Goal: Task Accomplishment & Management: Complete application form

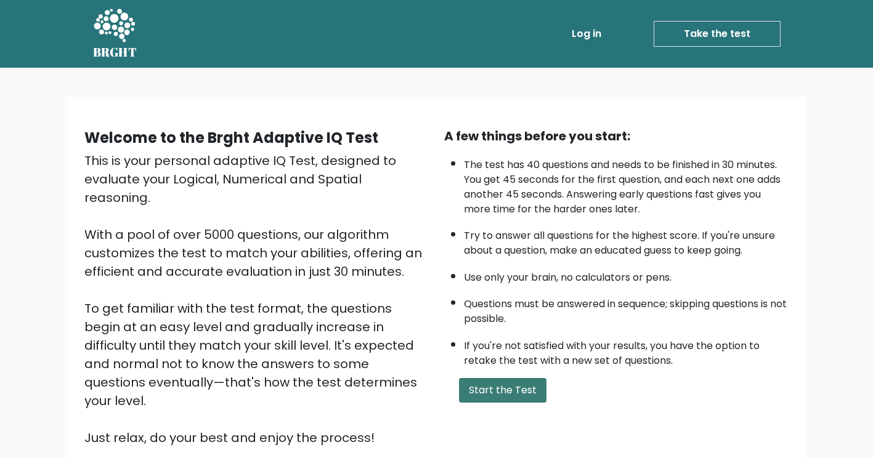
click at [513, 392] on button "Start the Test" at bounding box center [502, 390] width 87 height 25
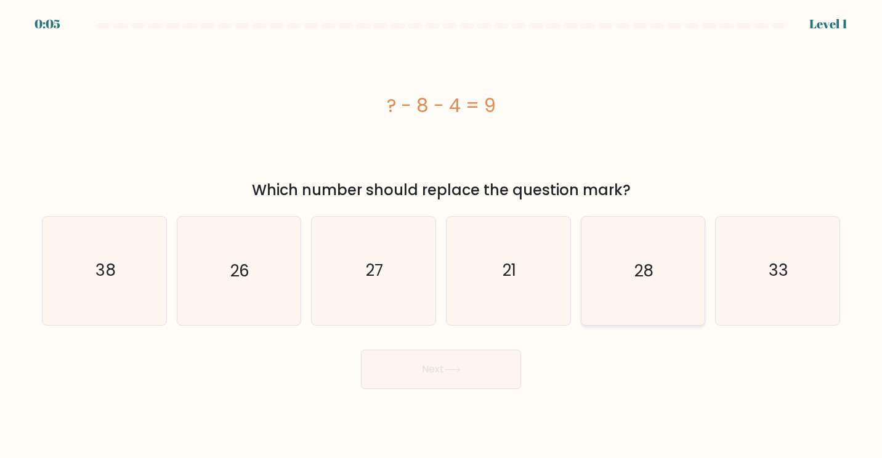
click at [673, 301] on icon "28" at bounding box center [643, 271] width 108 height 108
click at [442, 235] on input "e. 28" at bounding box center [441, 232] width 1 height 6
radio input "true"
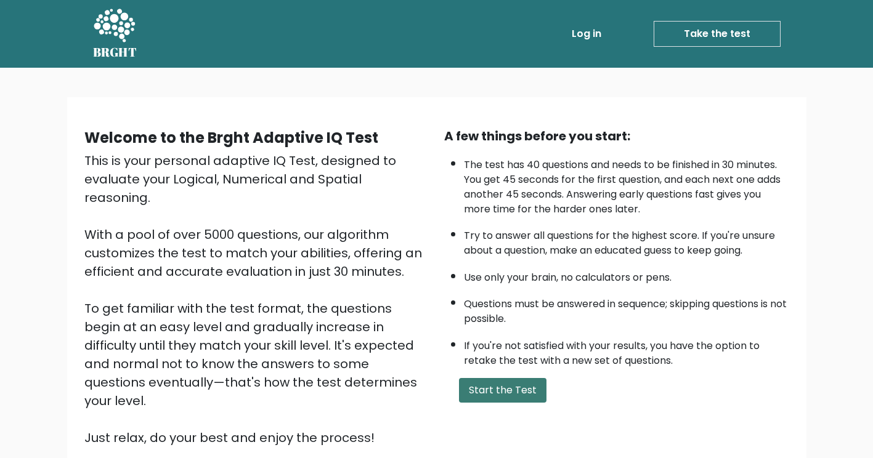
click at [482, 385] on button "Start the Test" at bounding box center [502, 390] width 87 height 25
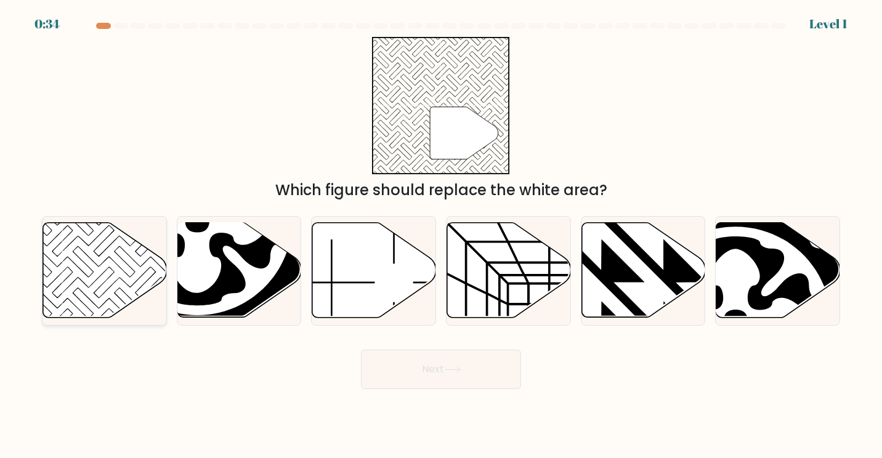
click at [92, 281] on icon at bounding box center [105, 270] width 124 height 95
click at [441, 235] on input "a." at bounding box center [441, 232] width 1 height 6
radio input "true"
click at [434, 381] on button "Next" at bounding box center [441, 369] width 160 height 39
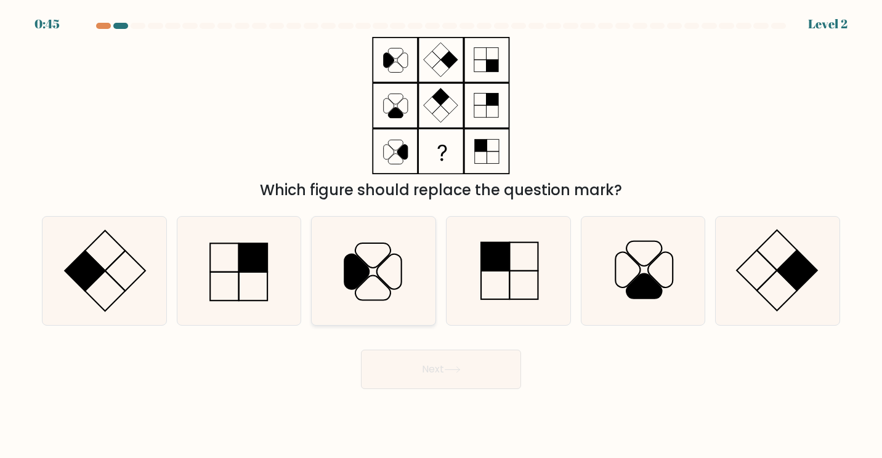
click at [370, 276] on icon at bounding box center [372, 288] width 35 height 25
click at [441, 235] on input "c." at bounding box center [441, 232] width 1 height 6
radio input "true"
click at [455, 378] on button "Next" at bounding box center [441, 369] width 160 height 39
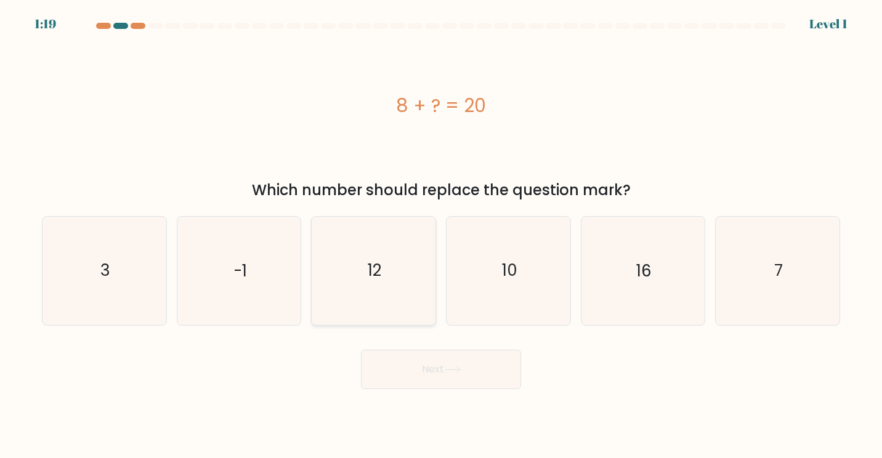
click at [414, 280] on icon "12" at bounding box center [374, 271] width 108 height 108
click at [441, 235] on input "c. 12" at bounding box center [441, 232] width 1 height 6
radio input "true"
click at [436, 373] on button "Next" at bounding box center [441, 369] width 160 height 39
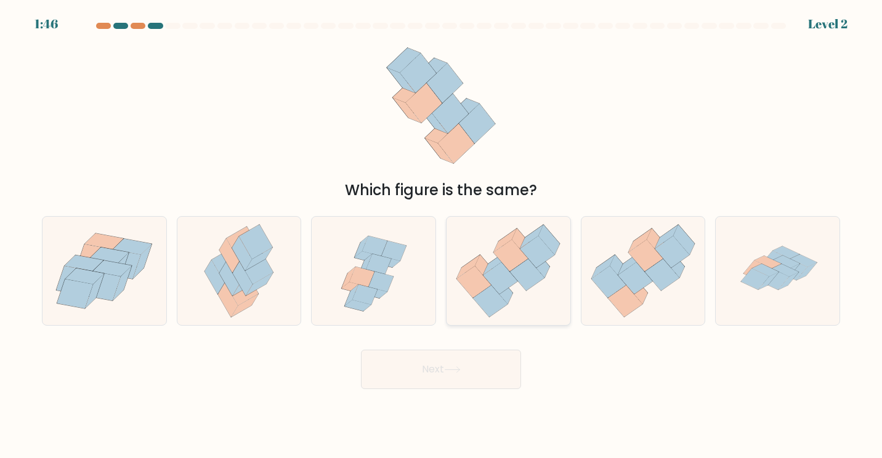
click at [519, 269] on icon at bounding box center [527, 275] width 34 height 32
click at [442, 235] on input "d." at bounding box center [441, 232] width 1 height 6
radio input "true"
click at [469, 367] on button "Next" at bounding box center [441, 369] width 160 height 39
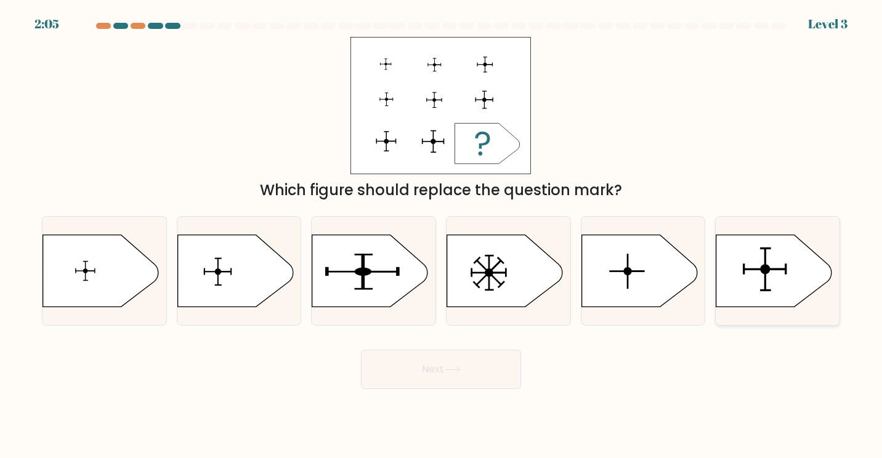
click at [779, 270] on rect at bounding box center [765, 270] width 43 height 2
click at [442, 235] on input "f." at bounding box center [441, 232] width 1 height 6
radio input "true"
click at [483, 371] on button "Next" at bounding box center [441, 369] width 160 height 39
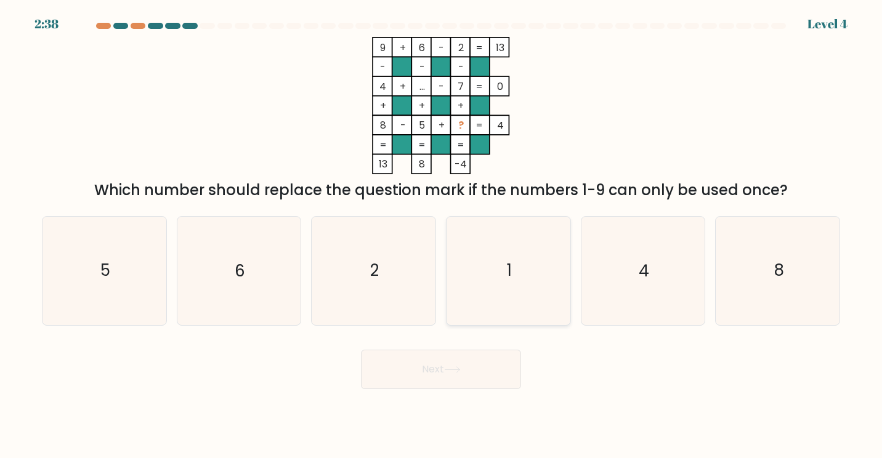
click at [508, 291] on icon "1" at bounding box center [509, 271] width 108 height 108
click at [442, 235] on input "d. 1" at bounding box center [441, 232] width 1 height 6
radio input "true"
click at [466, 368] on button "Next" at bounding box center [441, 369] width 160 height 39
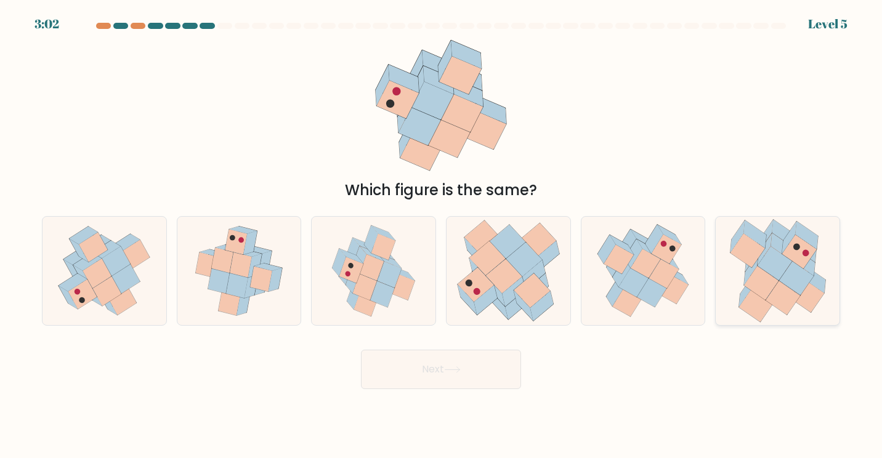
click at [780, 286] on icon at bounding box center [783, 299] width 34 height 34
click at [442, 235] on input "f." at bounding box center [441, 232] width 1 height 6
radio input "true"
click at [480, 375] on button "Next" at bounding box center [441, 369] width 160 height 39
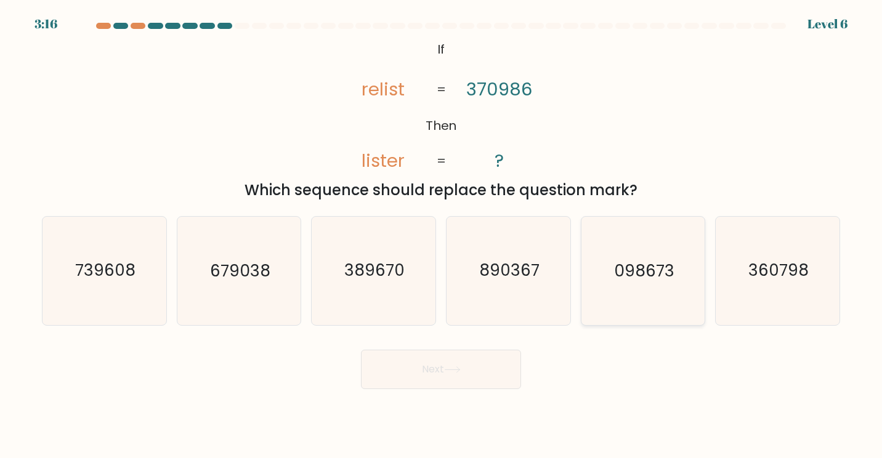
click at [663, 248] on icon "098673" at bounding box center [643, 271] width 108 height 108
click at [442, 235] on input "e. 098673" at bounding box center [441, 232] width 1 height 6
radio input "true"
click at [472, 365] on button "Next" at bounding box center [441, 369] width 160 height 39
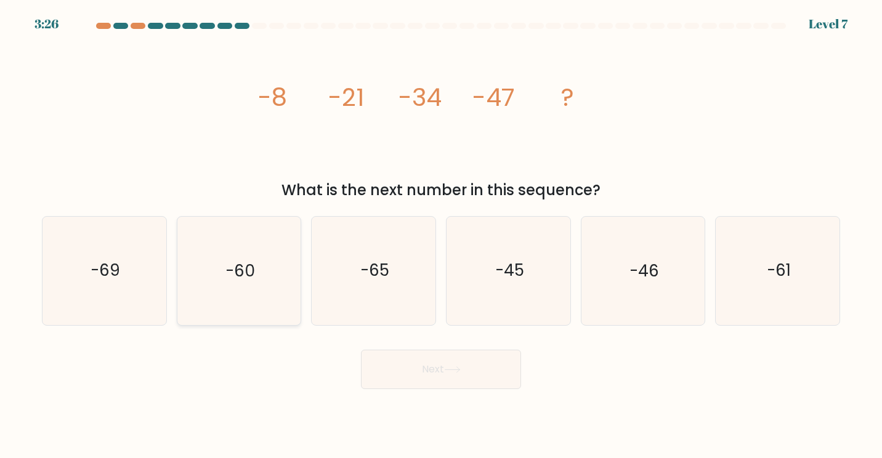
click at [221, 265] on icon "-60" at bounding box center [239, 271] width 108 height 108
click at [441, 235] on input "b. -60" at bounding box center [441, 232] width 1 height 6
radio input "true"
click at [405, 380] on button "Next" at bounding box center [441, 369] width 160 height 39
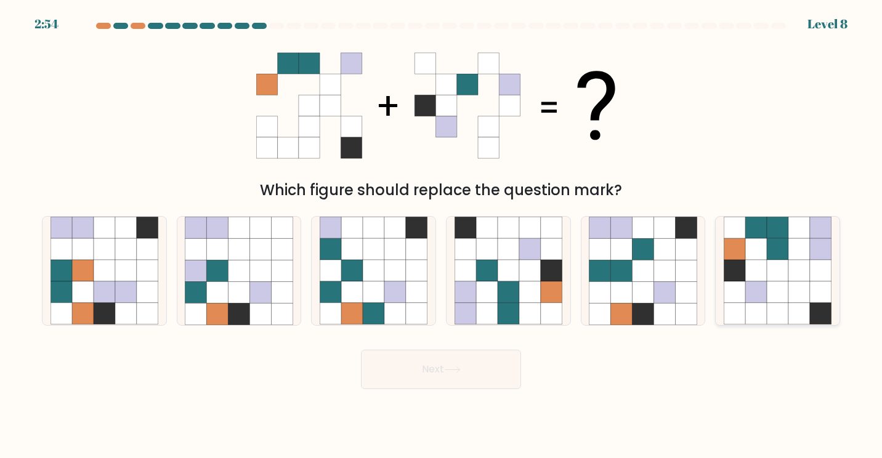
click at [808, 268] on icon at bounding box center [799, 271] width 22 height 22
click at [442, 235] on input "f." at bounding box center [441, 232] width 1 height 6
radio input "true"
click at [490, 373] on button "Next" at bounding box center [441, 369] width 160 height 39
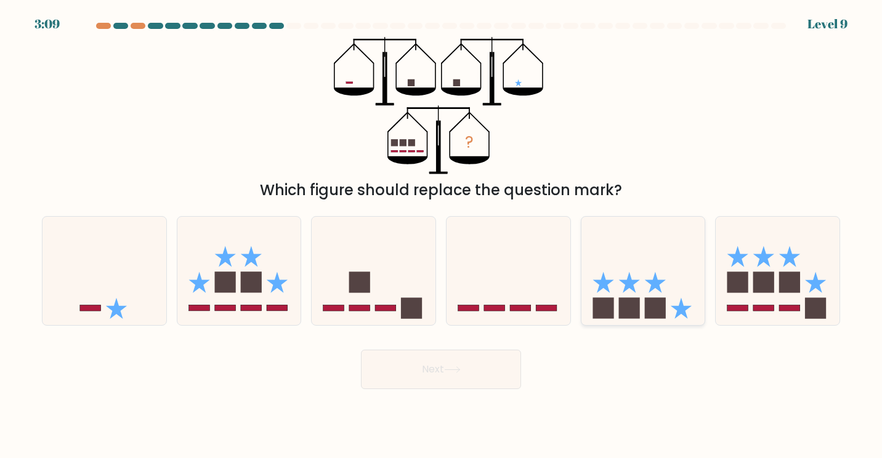
click at [631, 296] on icon at bounding box center [643, 271] width 124 height 102
click at [442, 235] on input "e." at bounding box center [441, 232] width 1 height 6
radio input "true"
click at [479, 378] on button "Next" at bounding box center [441, 369] width 160 height 39
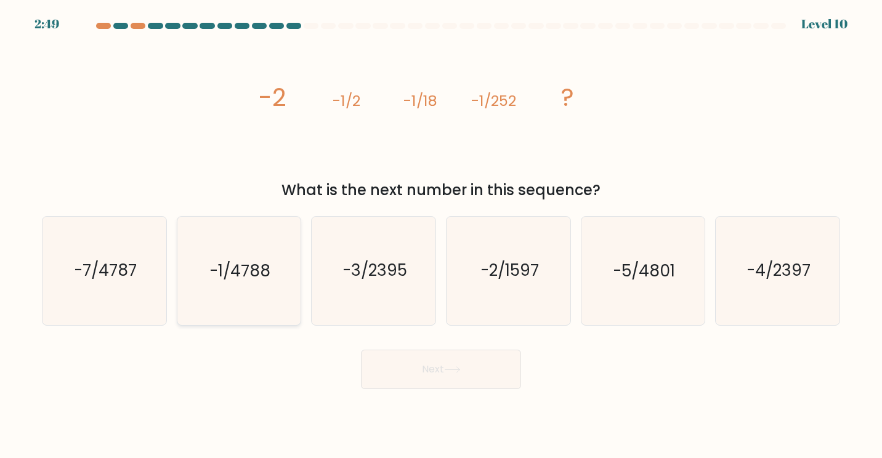
click at [240, 303] on icon "-1/4788" at bounding box center [239, 271] width 108 height 108
click at [441, 235] on input "b. -1/4788" at bounding box center [441, 232] width 1 height 6
radio input "true"
click at [492, 371] on button "Next" at bounding box center [441, 369] width 160 height 39
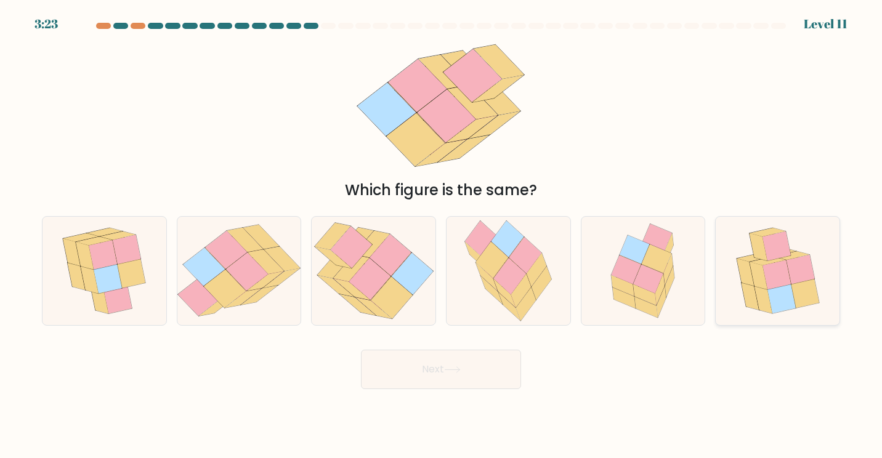
click at [774, 270] on icon at bounding box center [777, 276] width 28 height 30
click at [442, 235] on input "f." at bounding box center [441, 232] width 1 height 6
radio input "true"
click at [466, 365] on button "Next" at bounding box center [441, 369] width 160 height 39
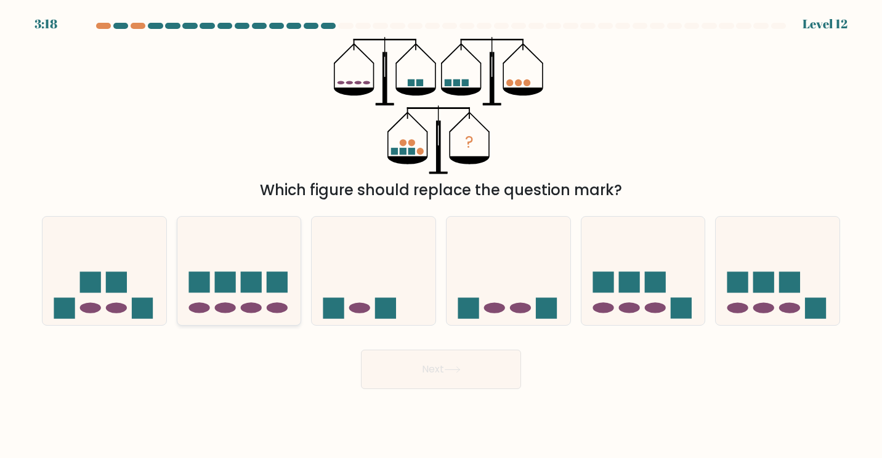
click at [221, 267] on icon at bounding box center [239, 271] width 124 height 102
click at [441, 235] on input "b." at bounding box center [441, 232] width 1 height 6
radio input "true"
click at [458, 375] on button "Next" at bounding box center [441, 369] width 160 height 39
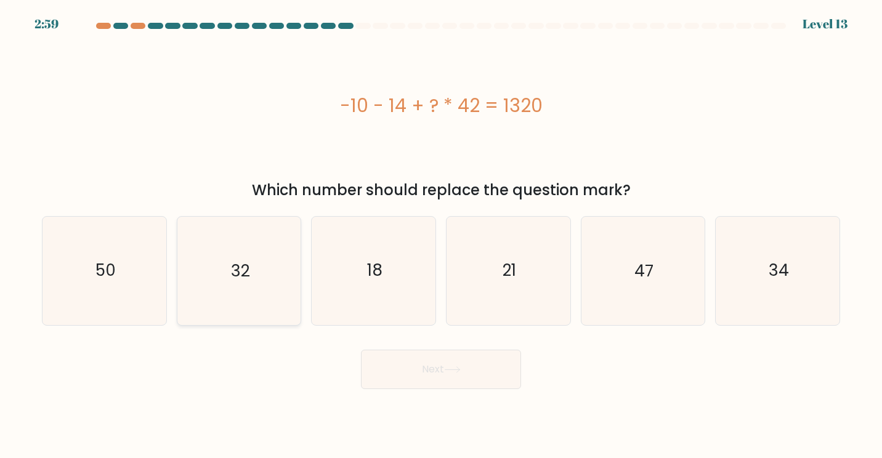
click at [270, 283] on icon "32" at bounding box center [239, 271] width 108 height 108
click at [441, 235] on input "b. 32" at bounding box center [441, 232] width 1 height 6
radio input "true"
click at [440, 370] on button "Next" at bounding box center [441, 369] width 160 height 39
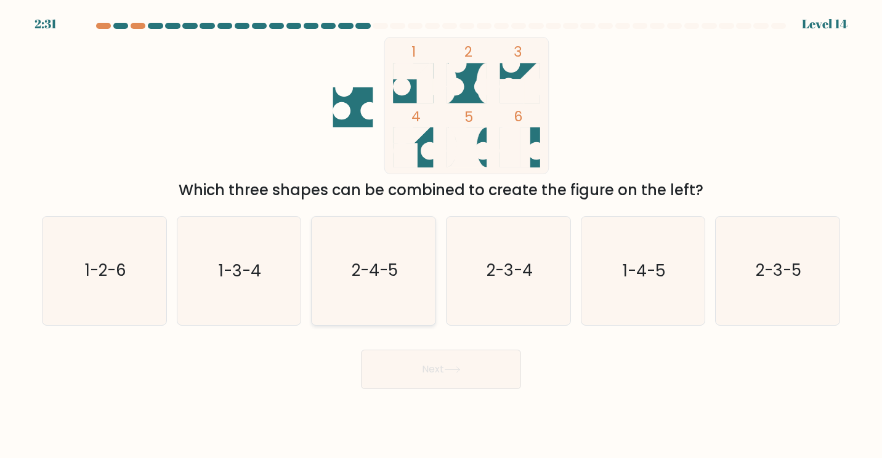
click at [379, 266] on text "2-4-5" at bounding box center [375, 270] width 46 height 23
click at [441, 235] on input "c. 2-4-5" at bounding box center [441, 232] width 1 height 6
radio input "true"
click at [491, 267] on text "2-3-4" at bounding box center [510, 270] width 46 height 23
click at [442, 235] on input "d. 2-3-4" at bounding box center [441, 232] width 1 height 6
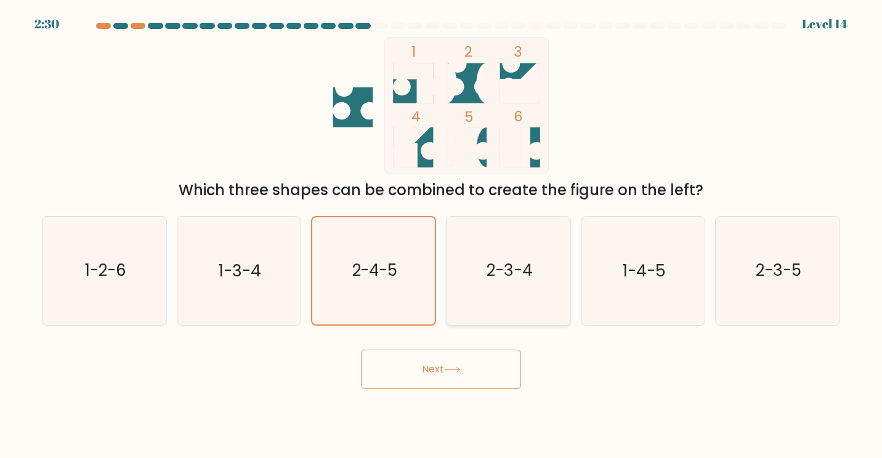
radio input "true"
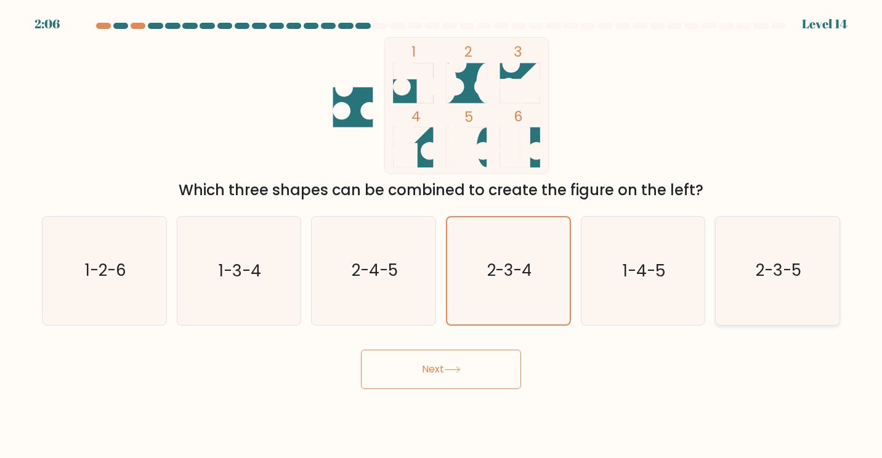
click at [747, 278] on icon "2-3-5" at bounding box center [778, 271] width 108 height 108
click at [442, 235] on input "f. 2-3-5" at bounding box center [441, 232] width 1 height 6
radio input "true"
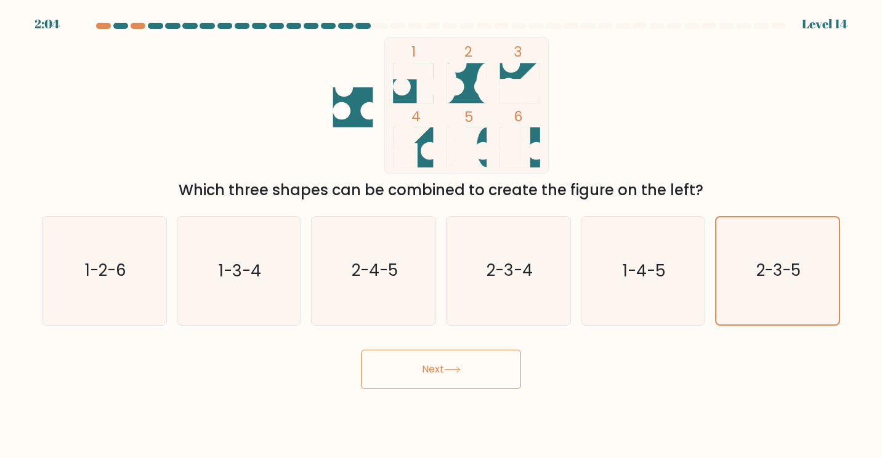
click at [465, 363] on button "Next" at bounding box center [441, 369] width 160 height 39
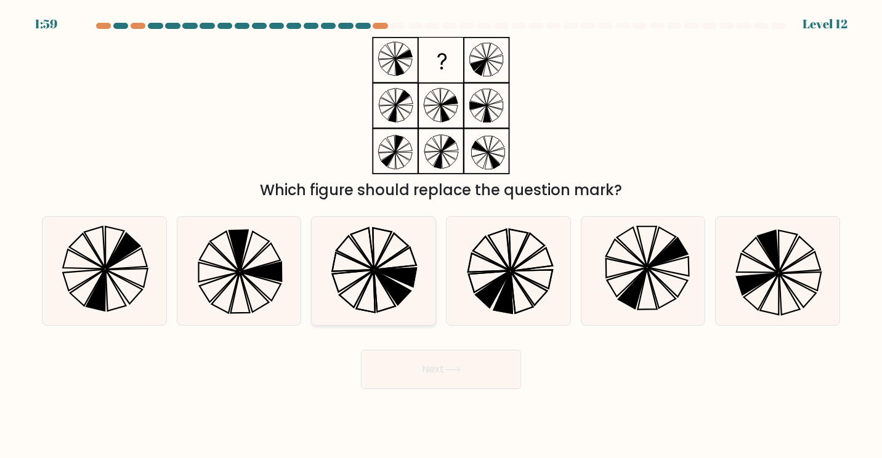
click at [384, 276] on icon at bounding box center [393, 288] width 36 height 34
click at [441, 235] on input "c." at bounding box center [441, 232] width 1 height 6
radio input "true"
click at [442, 370] on button "Next" at bounding box center [441, 369] width 160 height 39
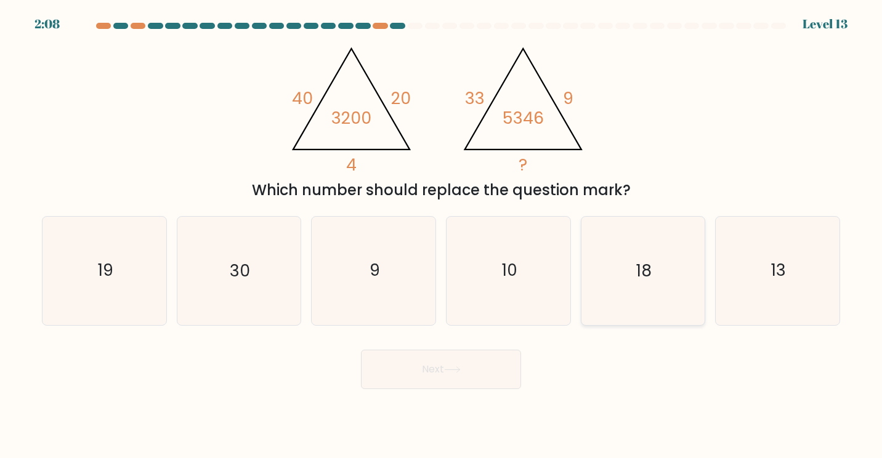
click at [664, 291] on icon "18" at bounding box center [643, 271] width 108 height 108
click at [442, 235] on input "e. 18" at bounding box center [441, 232] width 1 height 6
radio input "true"
click at [471, 376] on button "Next" at bounding box center [441, 369] width 160 height 39
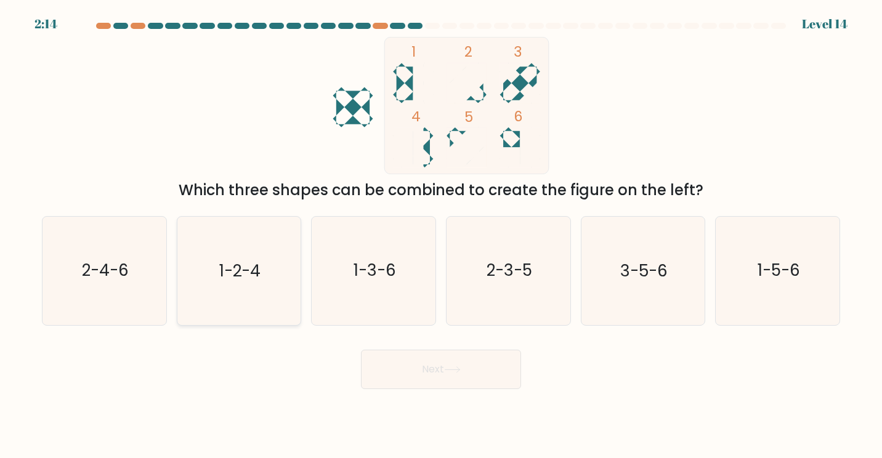
click at [269, 271] on icon "1-2-4" at bounding box center [239, 271] width 108 height 108
click at [441, 235] on input "b. 1-2-4" at bounding box center [441, 232] width 1 height 6
radio input "true"
click at [781, 236] on icon "1-5-6" at bounding box center [778, 271] width 108 height 108
click at [442, 235] on input "f. 1-5-6" at bounding box center [441, 232] width 1 height 6
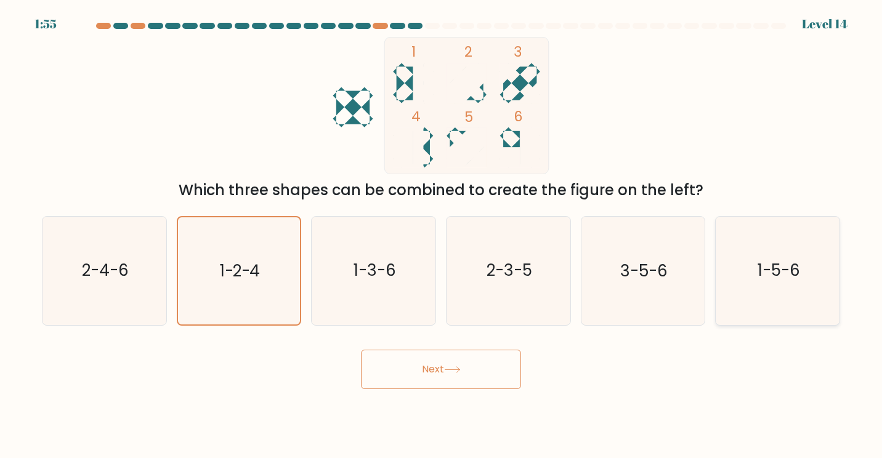
radio input "true"
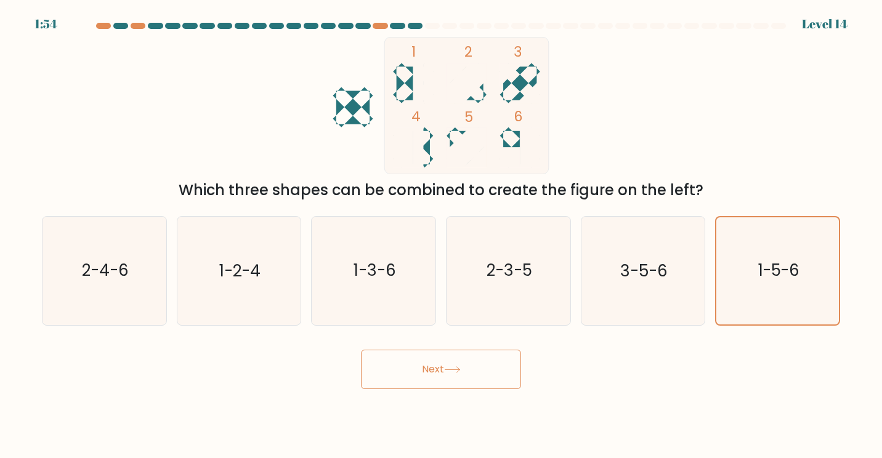
click at [472, 379] on button "Next" at bounding box center [441, 369] width 160 height 39
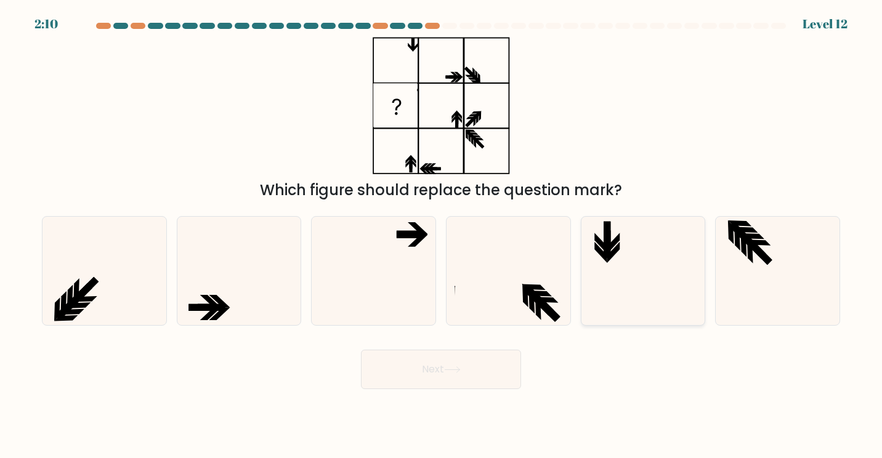
click at [643, 253] on icon at bounding box center [643, 271] width 108 height 108
click at [442, 235] on input "e." at bounding box center [441, 232] width 1 height 6
radio input "true"
click at [203, 304] on icon at bounding box center [211, 307] width 27 height 7
click at [441, 235] on input "b." at bounding box center [441, 232] width 1 height 6
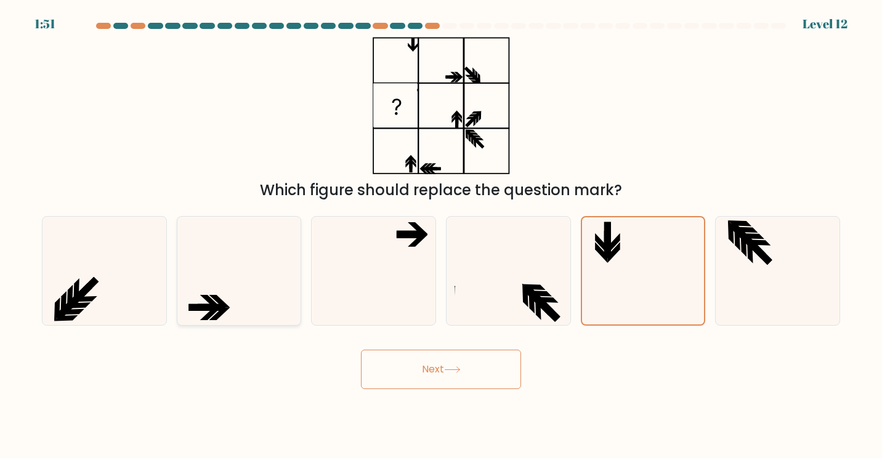
radio input "true"
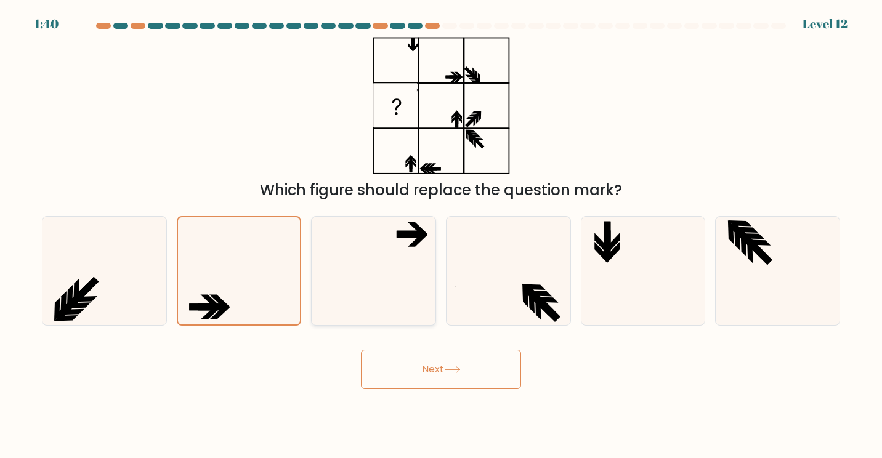
click at [375, 267] on icon at bounding box center [374, 271] width 108 height 108
click at [441, 235] on input "c." at bounding box center [441, 232] width 1 height 6
radio input "true"
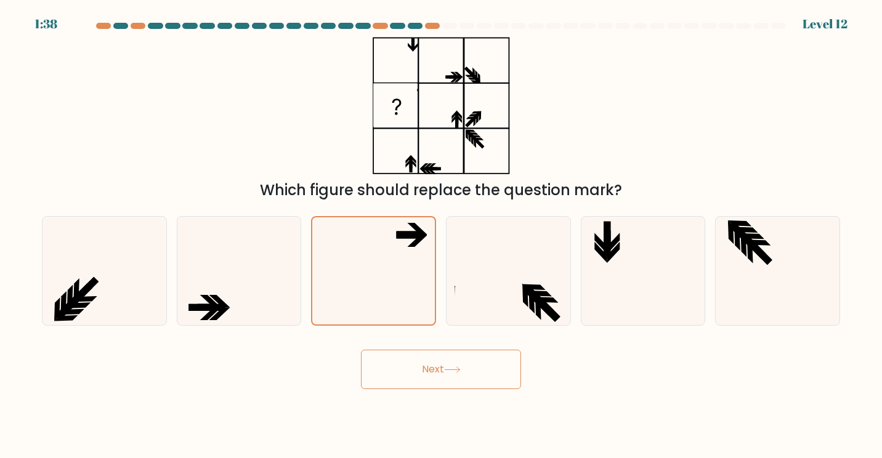
click at [456, 365] on button "Next" at bounding box center [441, 369] width 160 height 39
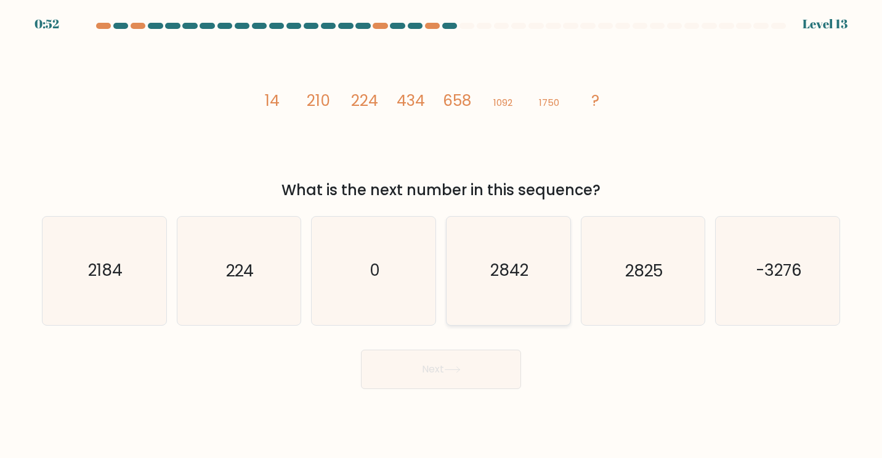
click at [549, 300] on icon "2842" at bounding box center [509, 271] width 108 height 108
click at [442, 235] on input "d. 2842" at bounding box center [441, 232] width 1 height 6
radio input "true"
click at [484, 364] on button "Next" at bounding box center [441, 369] width 160 height 39
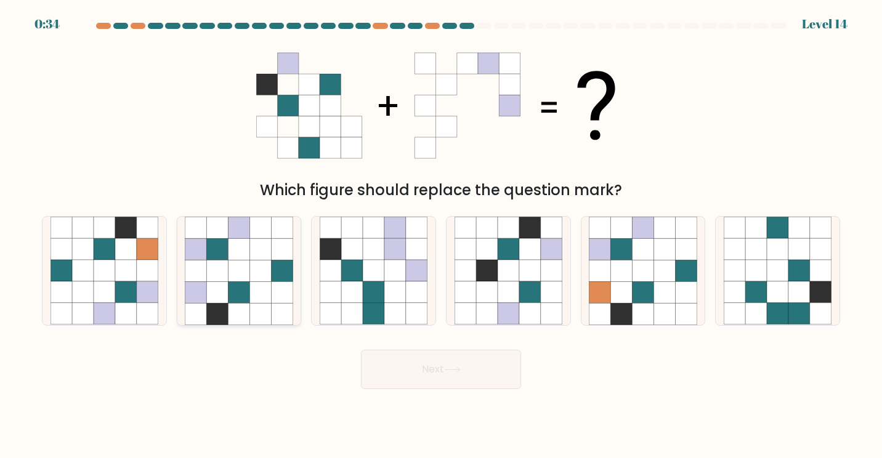
click at [232, 274] on icon at bounding box center [239, 271] width 22 height 22
click at [441, 235] on input "b." at bounding box center [441, 232] width 1 height 6
radio input "true"
click at [430, 369] on button "Next" at bounding box center [441, 369] width 160 height 39
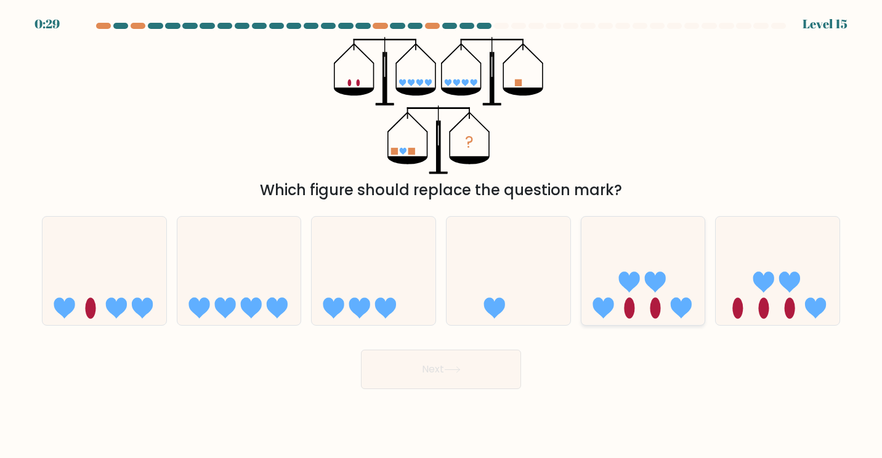
click at [650, 317] on icon at bounding box center [643, 271] width 124 height 102
click at [442, 235] on input "e." at bounding box center [441, 232] width 1 height 6
radio input "true"
click at [484, 360] on button "Next" at bounding box center [441, 369] width 160 height 39
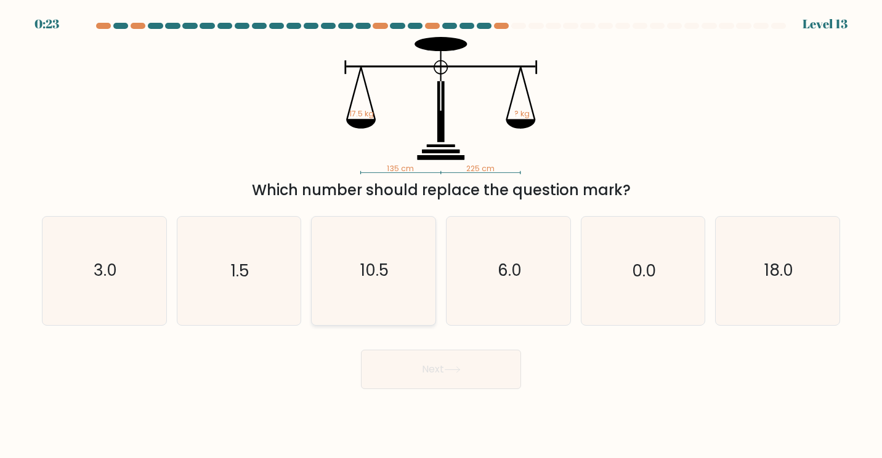
click at [394, 280] on icon "10.5" at bounding box center [374, 271] width 108 height 108
click at [441, 235] on input "c. 10.5" at bounding box center [441, 232] width 1 height 6
radio input "true"
click at [443, 368] on button "Next" at bounding box center [441, 369] width 160 height 39
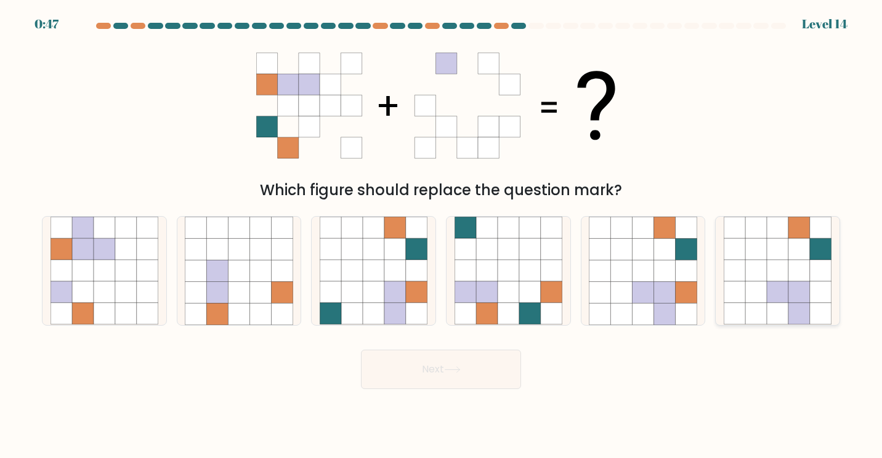
click at [798, 269] on icon at bounding box center [799, 271] width 22 height 22
click at [442, 235] on input "f." at bounding box center [441, 232] width 1 height 6
radio input "true"
click at [677, 283] on icon at bounding box center [686, 293] width 22 height 22
click at [442, 235] on input "e." at bounding box center [441, 232] width 1 height 6
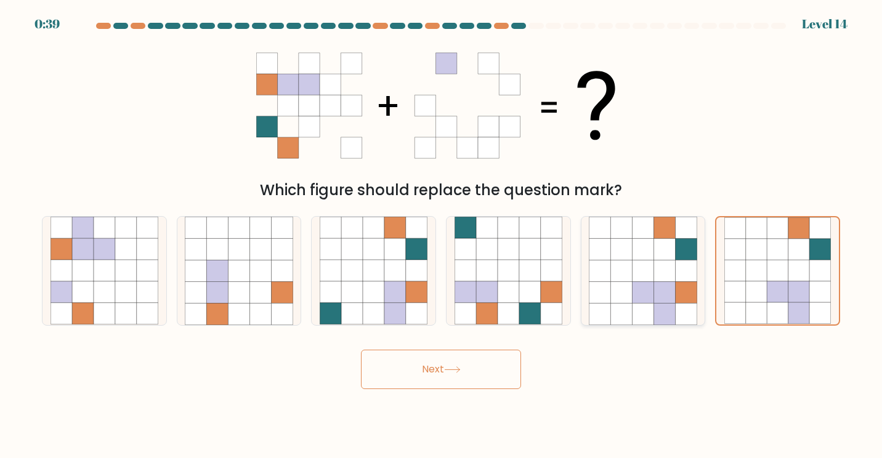
radio input "true"
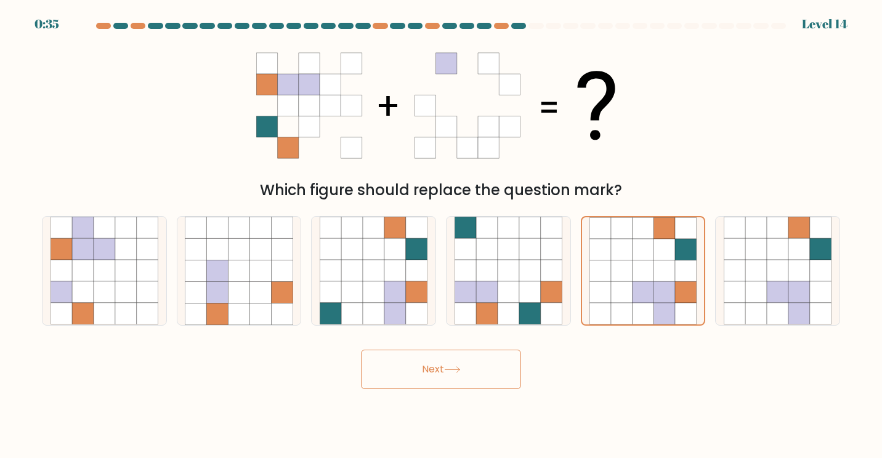
click at [482, 367] on button "Next" at bounding box center [441, 369] width 160 height 39
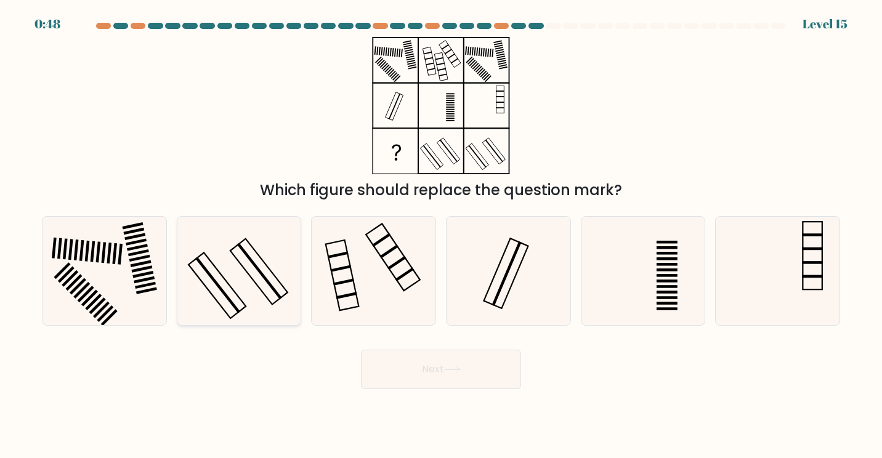
click at [232, 295] on icon at bounding box center [239, 271] width 108 height 108
click at [441, 235] on input "b." at bounding box center [441, 232] width 1 height 6
radio input "true"
click at [447, 373] on button "Next" at bounding box center [441, 369] width 160 height 39
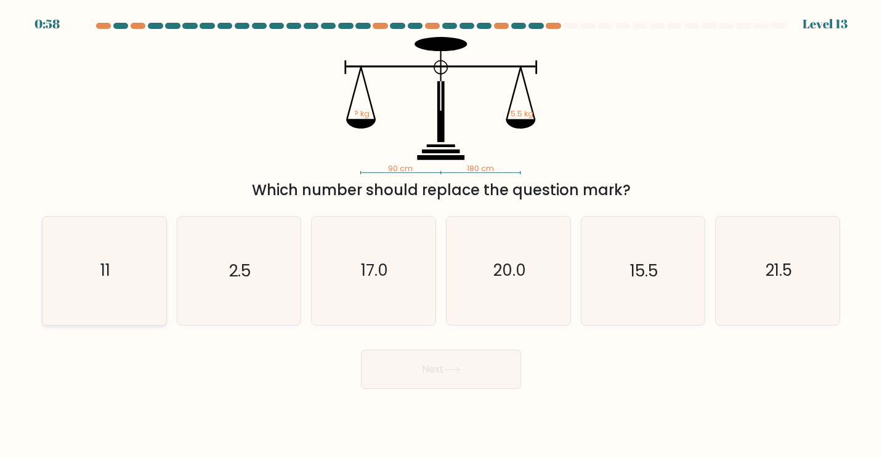
click at [112, 294] on icon "11" at bounding box center [105, 271] width 108 height 108
click at [441, 235] on input "a. 11" at bounding box center [441, 232] width 1 height 6
radio input "true"
click at [434, 373] on button "Next" at bounding box center [441, 369] width 160 height 39
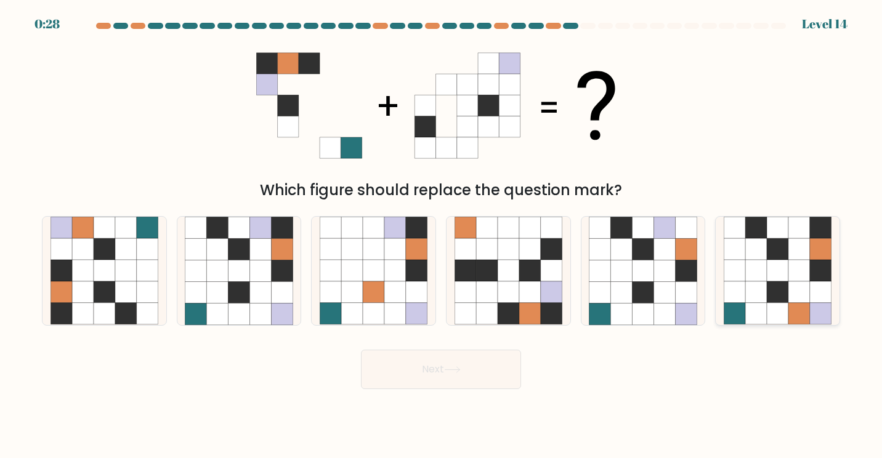
click at [779, 296] on icon at bounding box center [778, 293] width 22 height 22
click at [442, 235] on input "f." at bounding box center [441, 232] width 1 height 6
radio input "true"
click at [683, 304] on icon at bounding box center [686, 314] width 22 height 22
click at [442, 235] on input "e." at bounding box center [441, 232] width 1 height 6
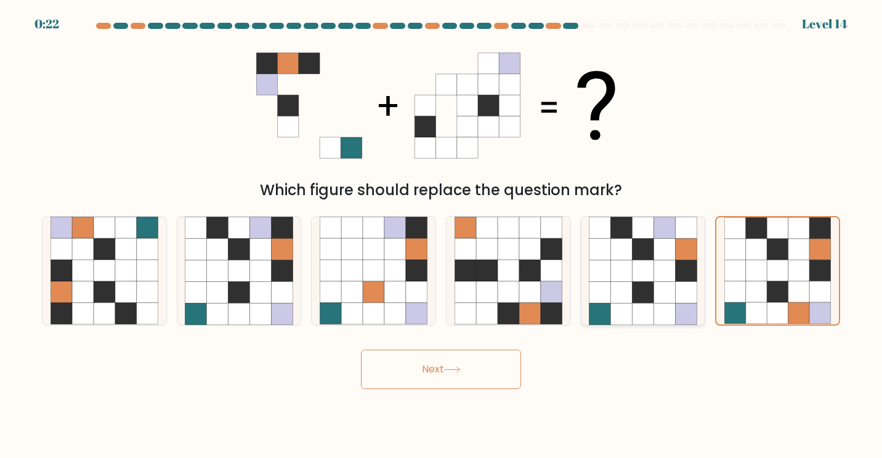
radio input "true"
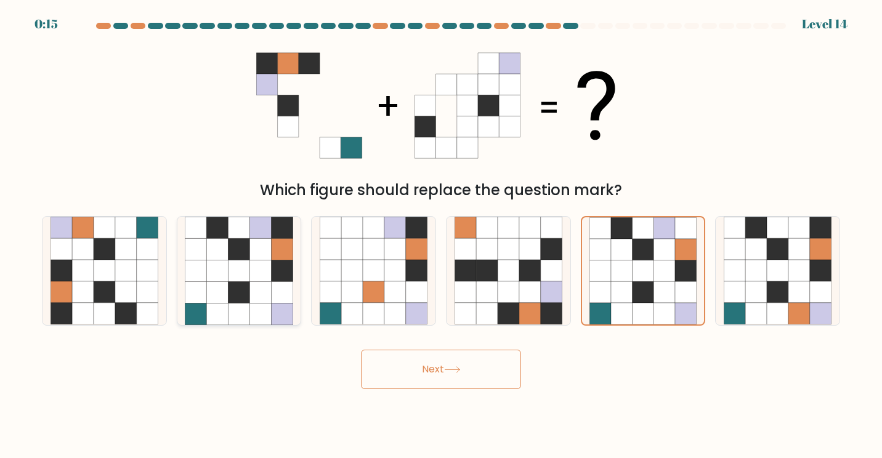
click at [250, 296] on icon at bounding box center [260, 293] width 22 height 22
click at [441, 235] on input "b." at bounding box center [441, 232] width 1 height 6
radio input "true"
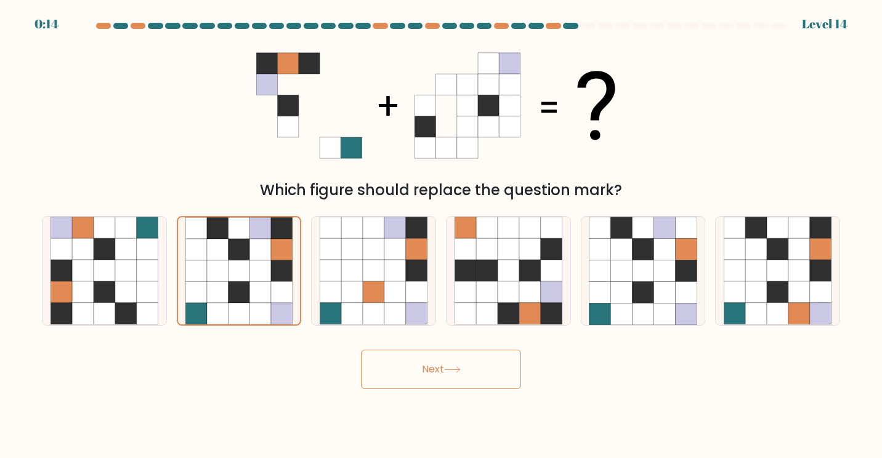
click at [455, 372] on icon at bounding box center [452, 370] width 17 height 7
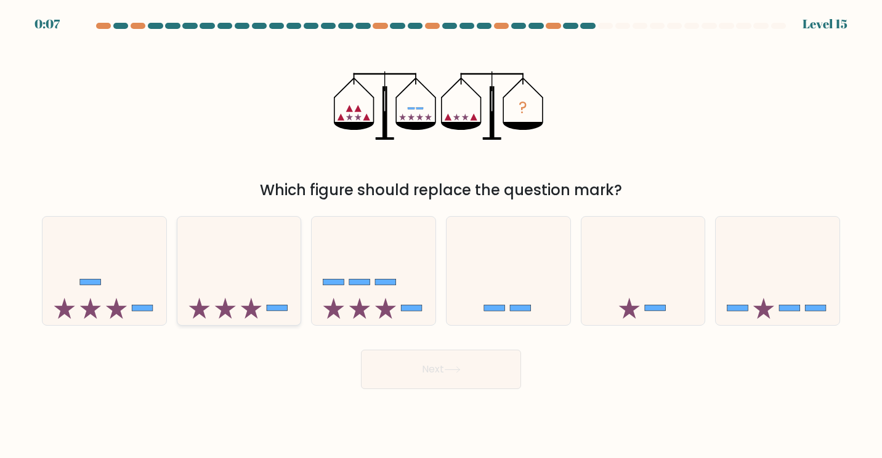
click at [234, 297] on icon at bounding box center [239, 271] width 124 height 102
click at [441, 235] on input "b." at bounding box center [441, 232] width 1 height 6
radio input "true"
click at [425, 361] on button "Next" at bounding box center [441, 369] width 160 height 39
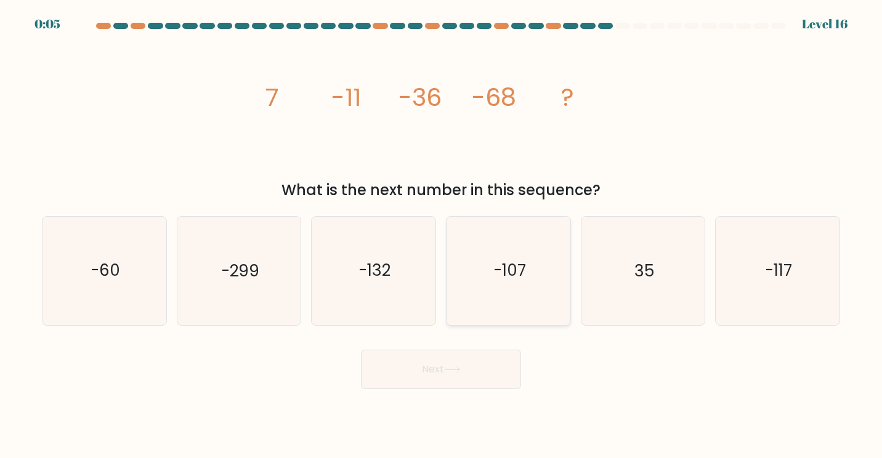
click at [527, 280] on icon "-107" at bounding box center [509, 271] width 108 height 108
click at [442, 235] on input "d. -107" at bounding box center [441, 232] width 1 height 6
radio input "true"
click at [437, 359] on button "Next" at bounding box center [441, 369] width 160 height 39
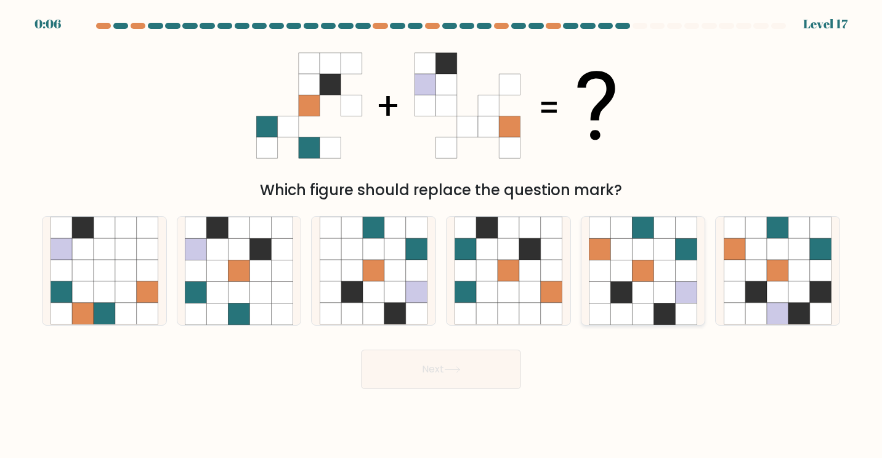
click at [646, 264] on icon at bounding box center [643, 271] width 22 height 22
click at [442, 235] on input "e." at bounding box center [441, 232] width 1 height 6
radio input "true"
click at [488, 383] on button "Next" at bounding box center [441, 369] width 160 height 39
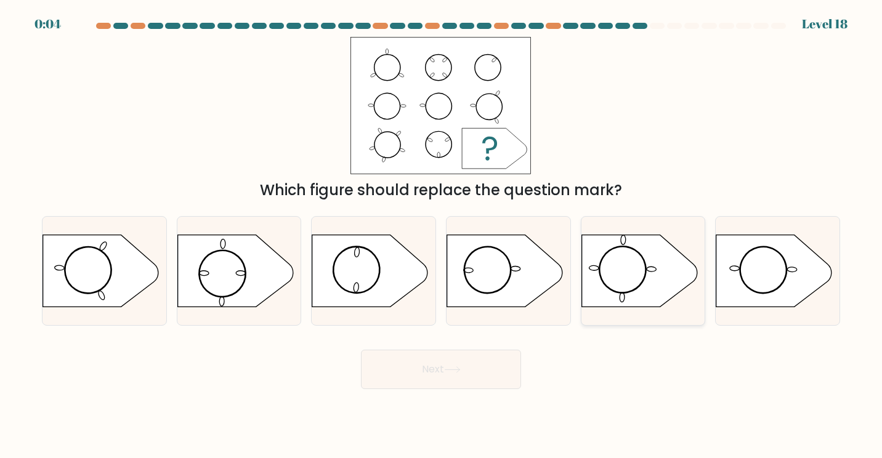
click at [650, 289] on icon at bounding box center [639, 271] width 116 height 72
click at [442, 235] on input "e." at bounding box center [441, 232] width 1 height 6
radio input "true"
click at [472, 370] on button "Next" at bounding box center [441, 369] width 160 height 39
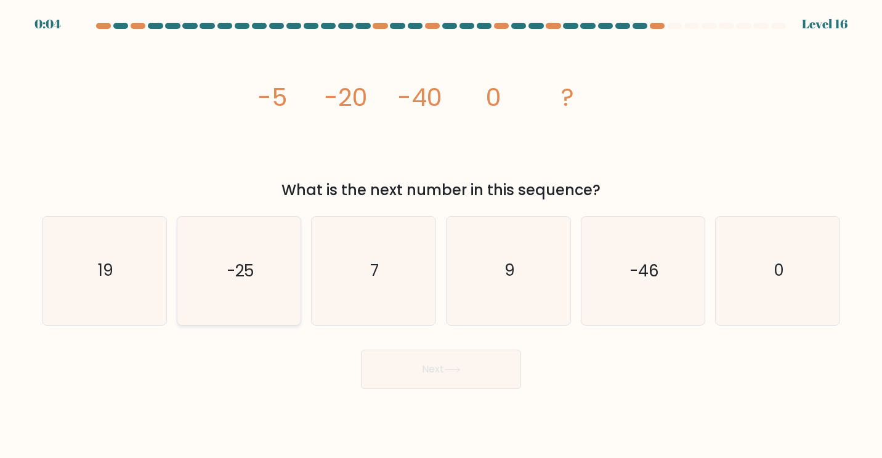
click at [283, 294] on icon "-25" at bounding box center [239, 271] width 108 height 108
click at [441, 235] on input "b. -25" at bounding box center [441, 232] width 1 height 6
radio input "true"
click at [416, 371] on button "Next" at bounding box center [441, 369] width 160 height 39
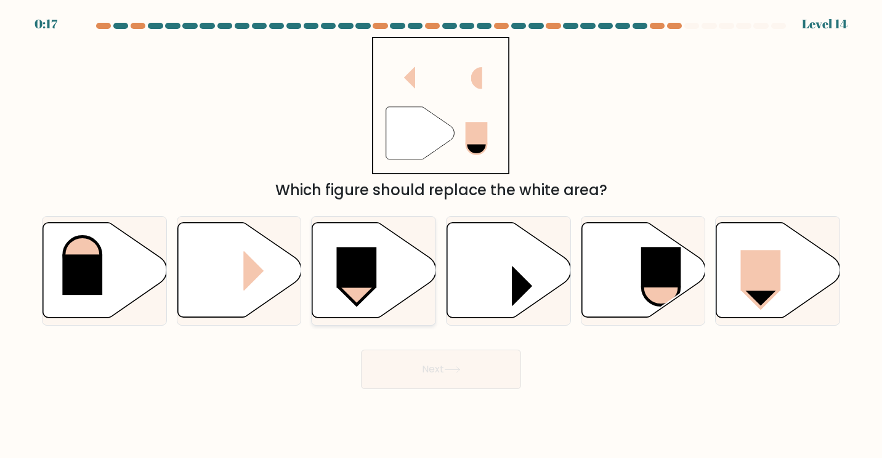
click at [361, 251] on rect at bounding box center [357, 268] width 40 height 41
click at [441, 235] on input "c." at bounding box center [441, 232] width 1 height 6
radio input "true"
click at [766, 282] on rect at bounding box center [761, 271] width 40 height 41
click at [442, 235] on input "f." at bounding box center [441, 232] width 1 height 6
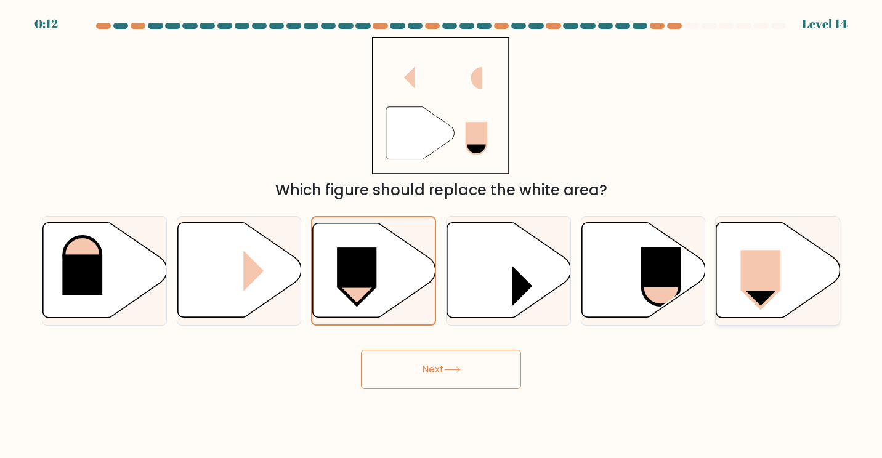
radio input "true"
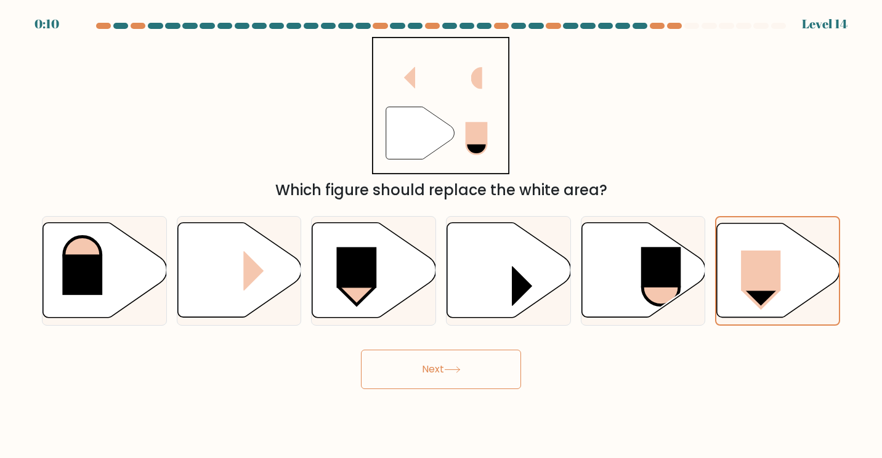
click at [499, 368] on button "Next" at bounding box center [441, 369] width 160 height 39
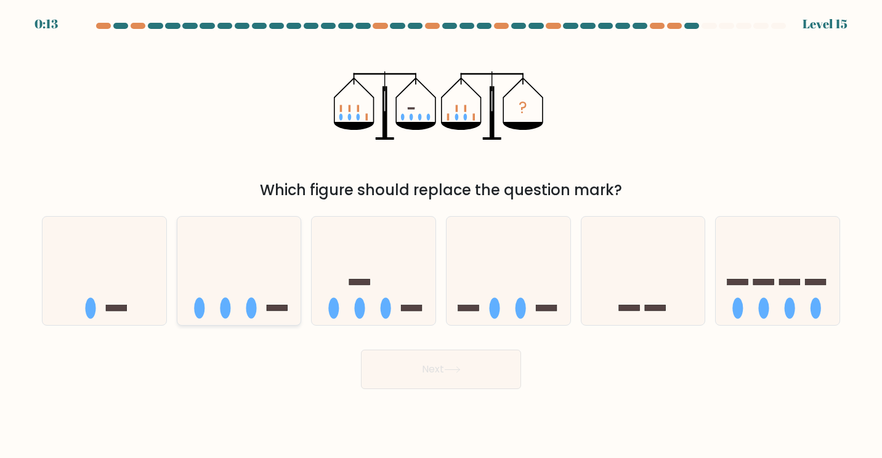
click at [206, 297] on icon at bounding box center [239, 271] width 124 height 102
click at [441, 235] on input "b." at bounding box center [441, 232] width 1 height 6
radio input "true"
click at [461, 367] on icon at bounding box center [452, 370] width 17 height 7
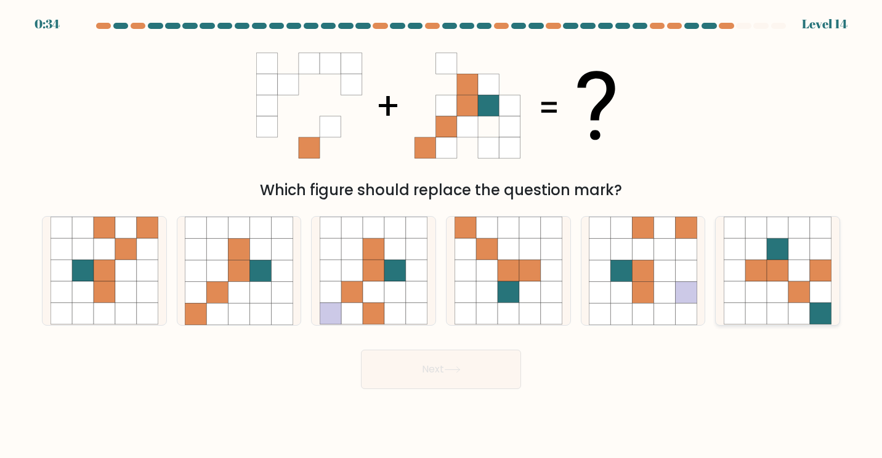
click at [763, 280] on icon at bounding box center [756, 271] width 22 height 22
click at [442, 235] on input "f." at bounding box center [441, 232] width 1 height 6
radio input "true"
click at [654, 280] on icon at bounding box center [665, 271] width 22 height 22
click at [442, 235] on input "e." at bounding box center [441, 232] width 1 height 6
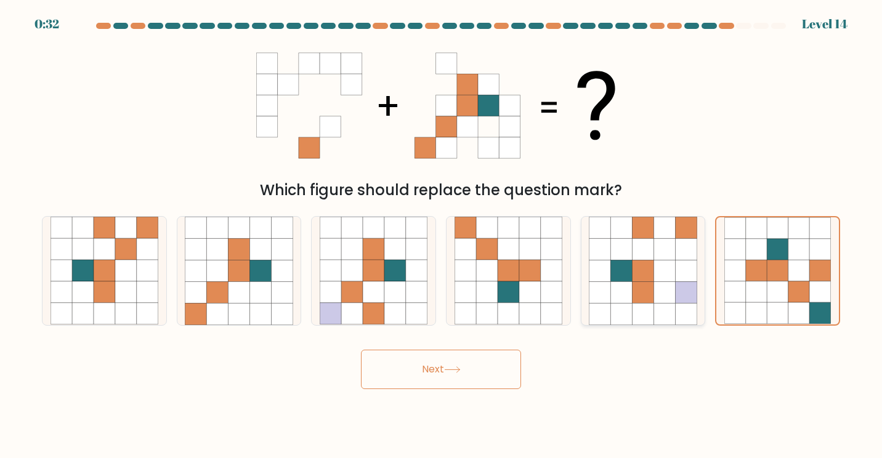
radio input "true"
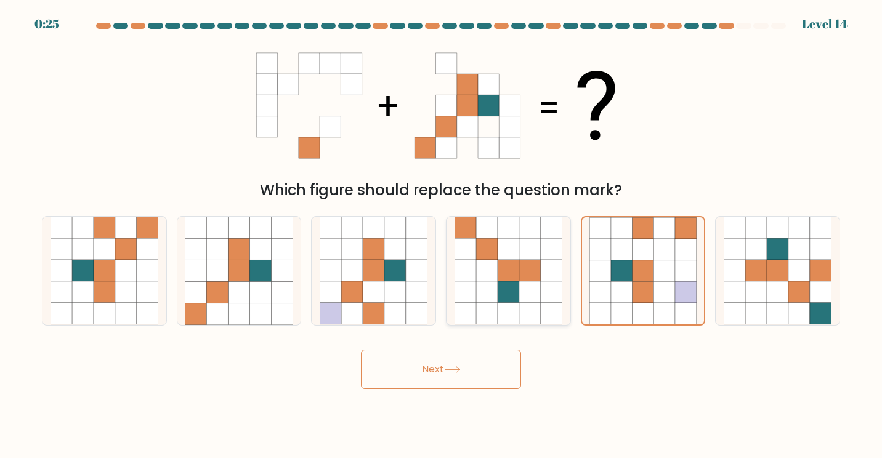
click at [514, 279] on icon at bounding box center [509, 271] width 22 height 22
click at [442, 235] on input "d." at bounding box center [441, 232] width 1 height 6
radio input "true"
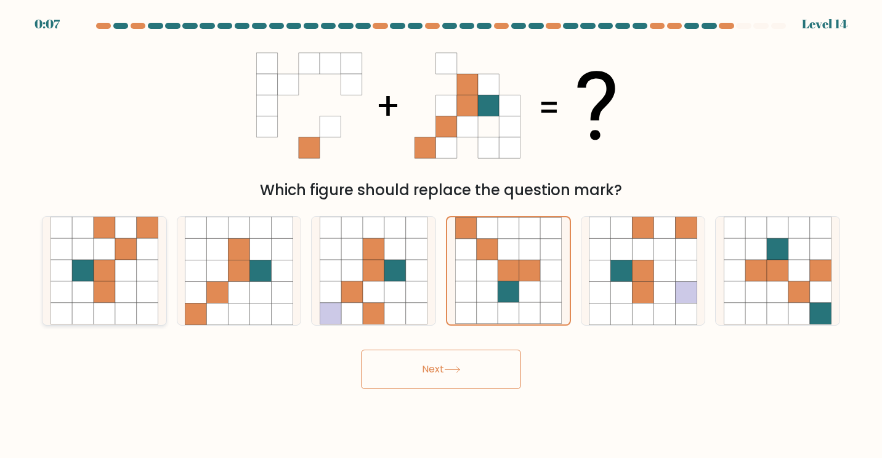
click at [75, 241] on icon at bounding box center [83, 250] width 22 height 22
click at [441, 235] on input "a." at bounding box center [441, 232] width 1 height 6
radio input "true"
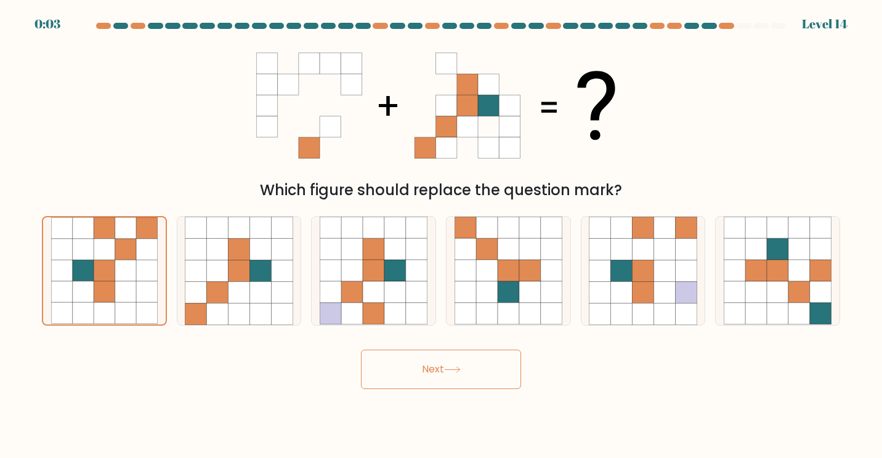
click at [399, 371] on button "Next" at bounding box center [441, 369] width 160 height 39
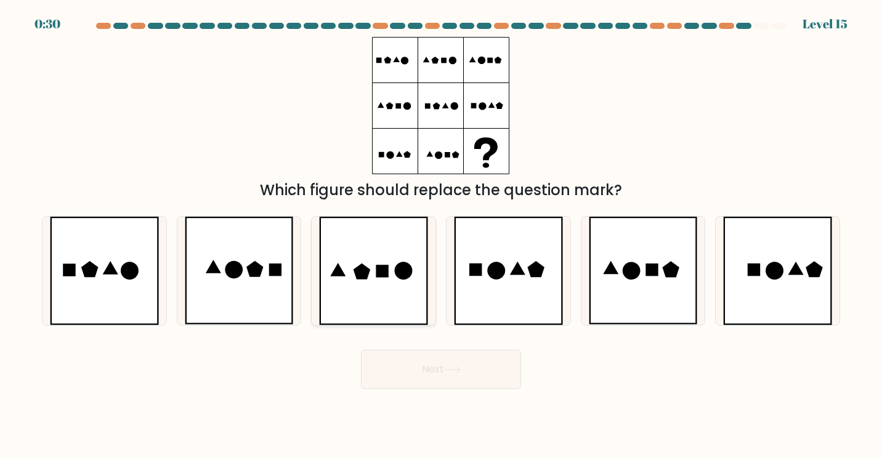
click at [342, 246] on icon at bounding box center [373, 271] width 109 height 108
click at [441, 235] on input "c." at bounding box center [441, 232] width 1 height 6
radio input "true"
click at [656, 253] on icon at bounding box center [643, 271] width 109 height 108
click at [442, 235] on input "e." at bounding box center [441, 232] width 1 height 6
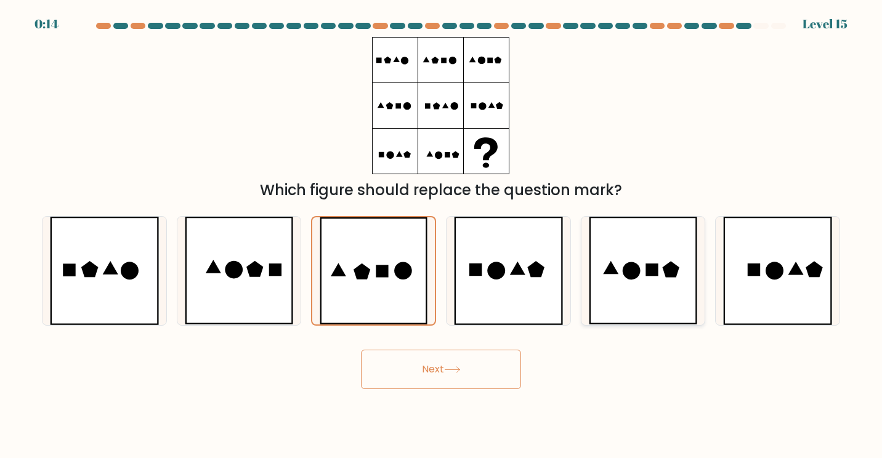
radio input "true"
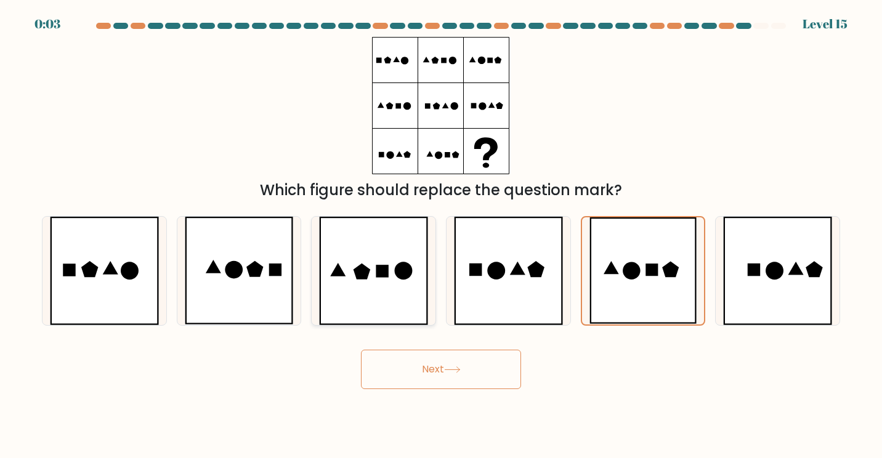
click at [395, 300] on icon at bounding box center [373, 271] width 109 height 108
click at [441, 235] on input "c." at bounding box center [441, 232] width 1 height 6
radio input "true"
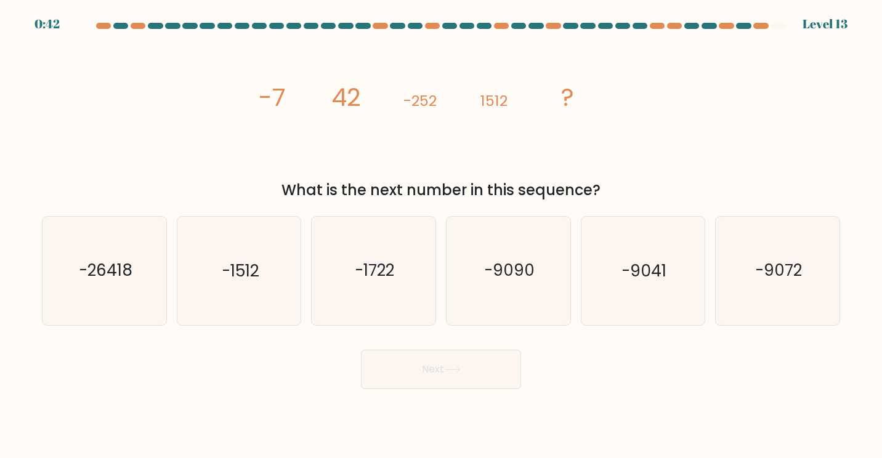
click at [532, 172] on icon "image/svg+xml -7 42 -252 1512 ?" at bounding box center [441, 105] width 370 height 137
click at [744, 273] on icon "-9072" at bounding box center [778, 271] width 108 height 108
click at [442, 235] on input "f. -9072" at bounding box center [441, 232] width 1 height 6
radio input "true"
click at [450, 384] on div "Next" at bounding box center [440, 365] width 813 height 49
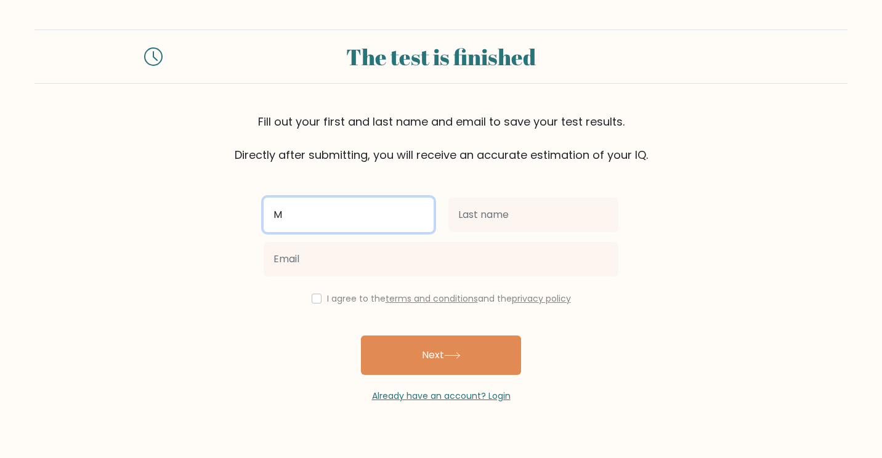
type input "[PERSON_NAME]"
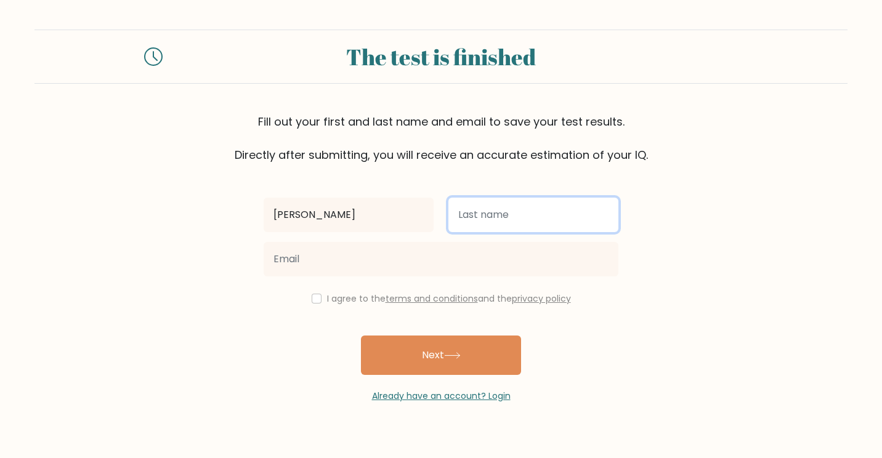
click at [516, 227] on input "text" at bounding box center [533, 215] width 170 height 34
type input "Suseno"
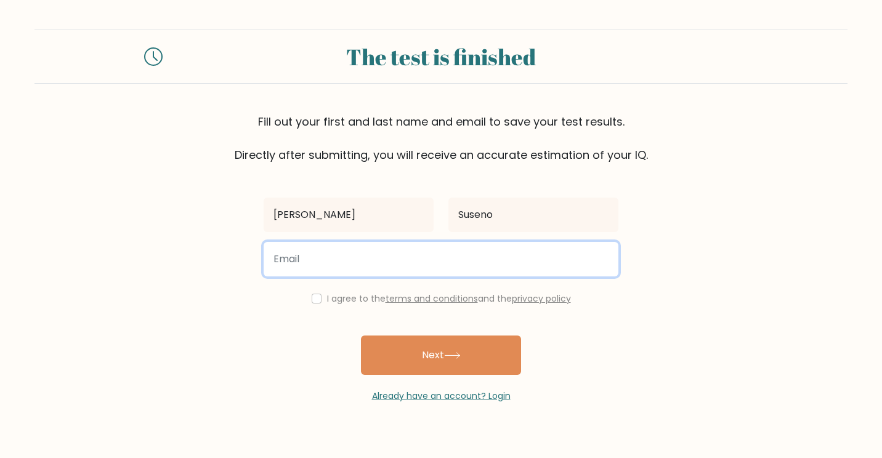
click at [493, 258] on input "email" at bounding box center [441, 259] width 355 height 34
type input "[EMAIL_ADDRESS][DOMAIN_NAME]"
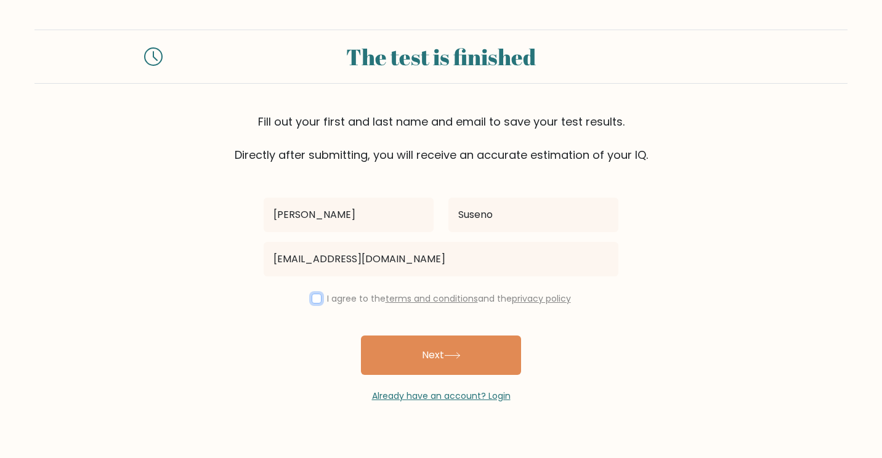
click at [312, 295] on input "checkbox" at bounding box center [317, 299] width 10 height 10
checkbox input "true"
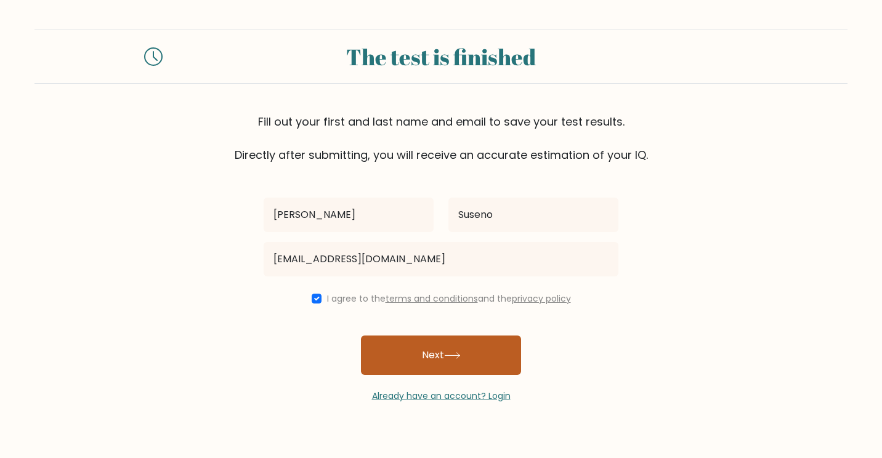
click at [408, 357] on button "Next" at bounding box center [441, 355] width 160 height 39
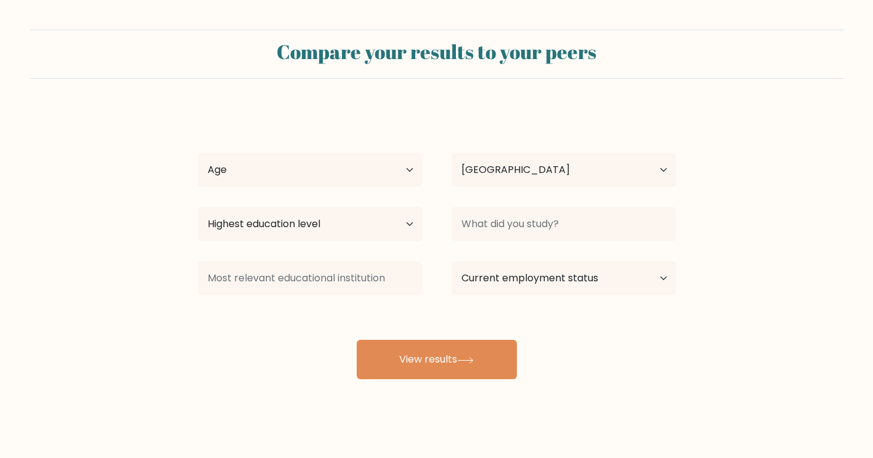
select select "ID"
click at [338, 168] on select "Age Under [DEMOGRAPHIC_DATA] [DEMOGRAPHIC_DATA] [DEMOGRAPHIC_DATA] [DEMOGRAPHIC…" at bounding box center [310, 170] width 224 height 34
select select "18_24"
click at [198, 153] on select "Age Under 18 years old 18-24 years old 25-34 years old 35-44 years old 45-54 ye…" at bounding box center [310, 170] width 224 height 34
click at [334, 225] on select "Highest education level No schooling Primary Lower Secondary Upper Secondary Oc…" at bounding box center [310, 224] width 224 height 34
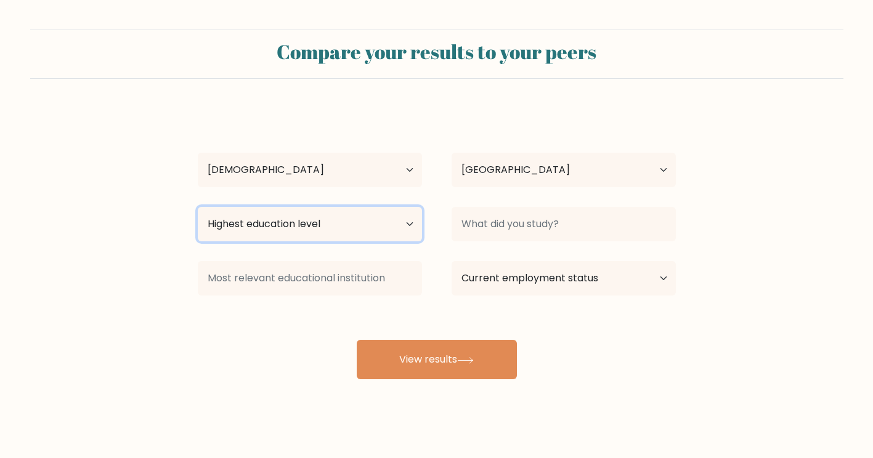
select select "bachelors_degree"
click at [198, 207] on select "Highest education level No schooling Primary Lower Secondary Upper Secondary Oc…" at bounding box center [310, 224] width 224 height 34
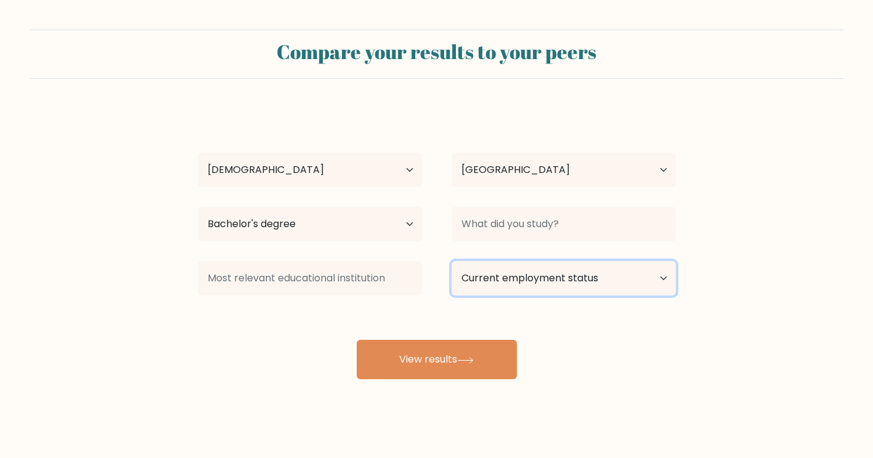
click at [517, 285] on select "Current employment status Employed Student Retired Other / prefer not to answer" at bounding box center [564, 278] width 224 height 34
click at [736, 272] on form "Compare your results to your peers Muhammad Rosyid Suseno Age Under 18 years ol…" at bounding box center [436, 205] width 873 height 350
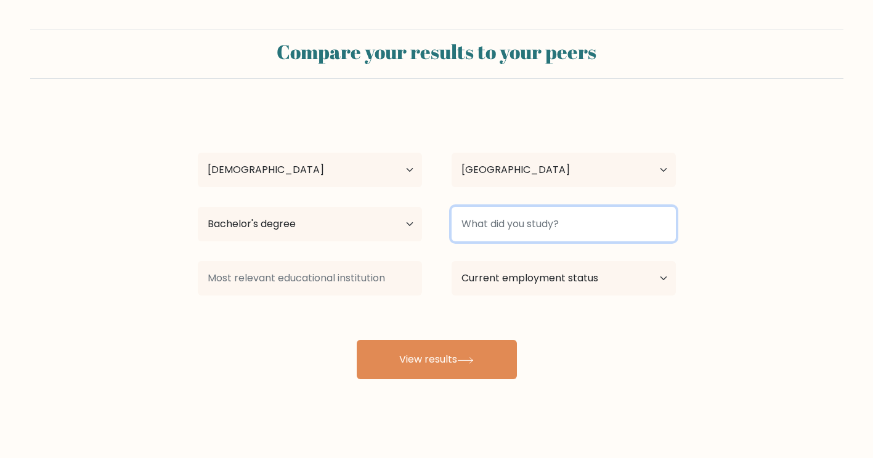
click at [594, 216] on input at bounding box center [564, 224] width 224 height 34
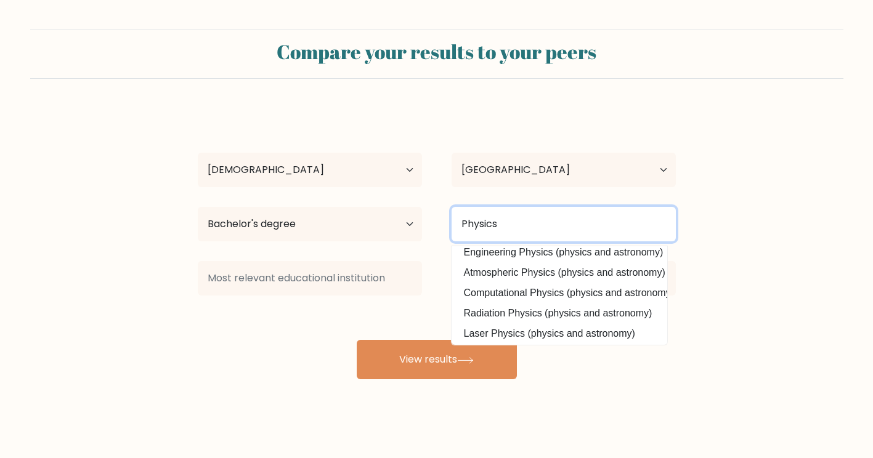
scroll to position [109, 0]
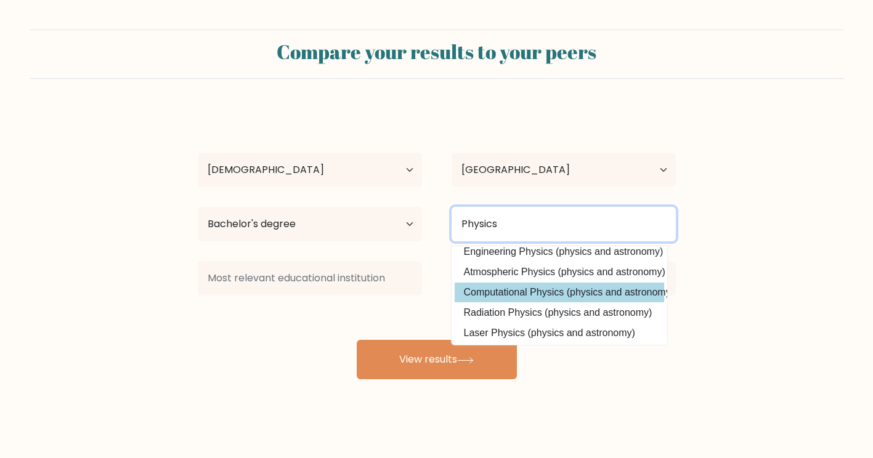
type input "Physics"
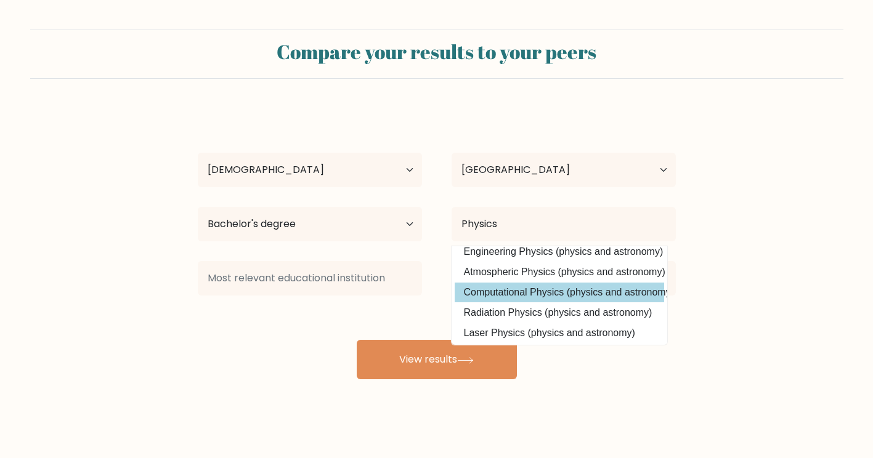
click at [567, 295] on div "Muhammad Rosyid Suseno Age Under 18 years old 18-24 years old 25-34 years old 3…" at bounding box center [436, 243] width 493 height 271
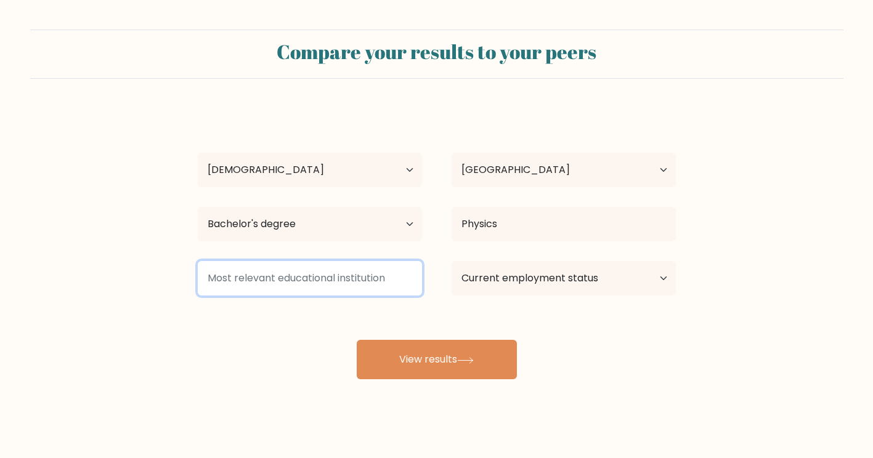
click at [350, 277] on input at bounding box center [310, 278] width 224 height 34
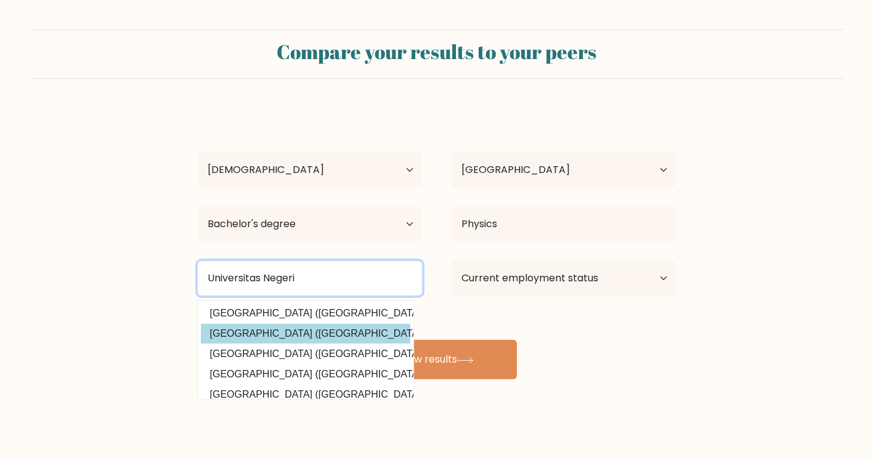
type input "Universitas Negeri"
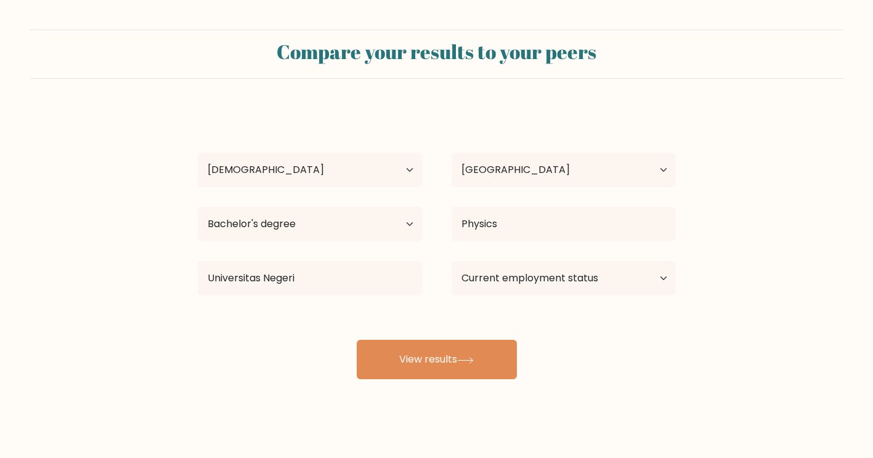
click at [336, 341] on div "Muhammad Rosyid Suseno Age Under 18 years old 18-24 years old 25-34 years old 3…" at bounding box center [436, 243] width 493 height 271
click at [524, 274] on select "Current employment status Employed Student Retired Other / prefer not to answer" at bounding box center [564, 278] width 224 height 34
select select "other"
click at [452, 261] on select "Current employment status Employed Student Retired Other / prefer not to answer" at bounding box center [564, 278] width 224 height 34
click at [626, 282] on select "Current employment status Employed Student Retired Other / prefer not to answer" at bounding box center [564, 278] width 224 height 34
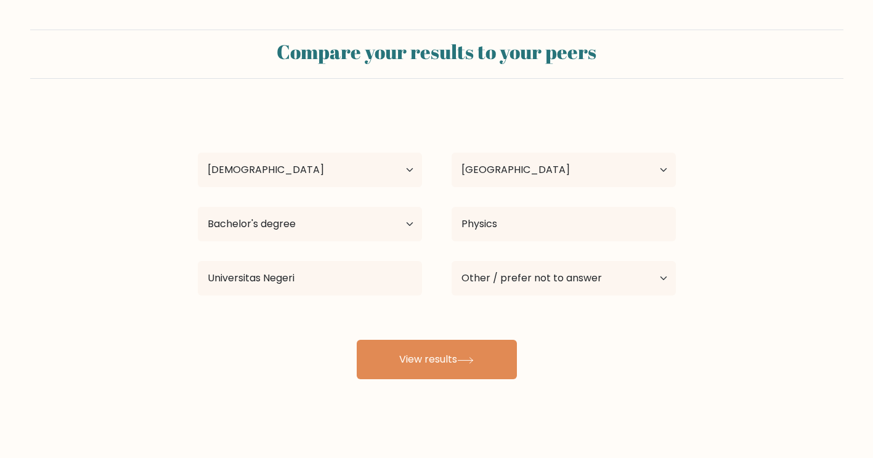
click at [760, 286] on form "Compare your results to your peers Muhammad Rosyid Suseno Age Under 18 years ol…" at bounding box center [436, 205] width 873 height 350
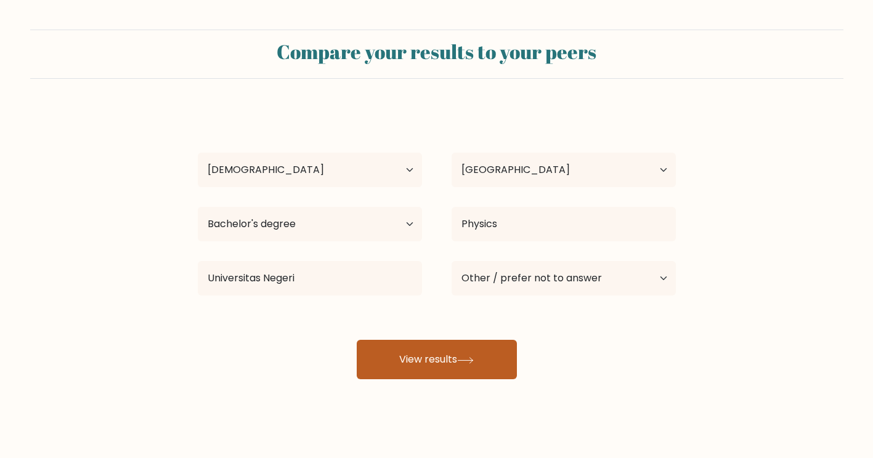
click at [444, 374] on button "View results" at bounding box center [437, 359] width 160 height 39
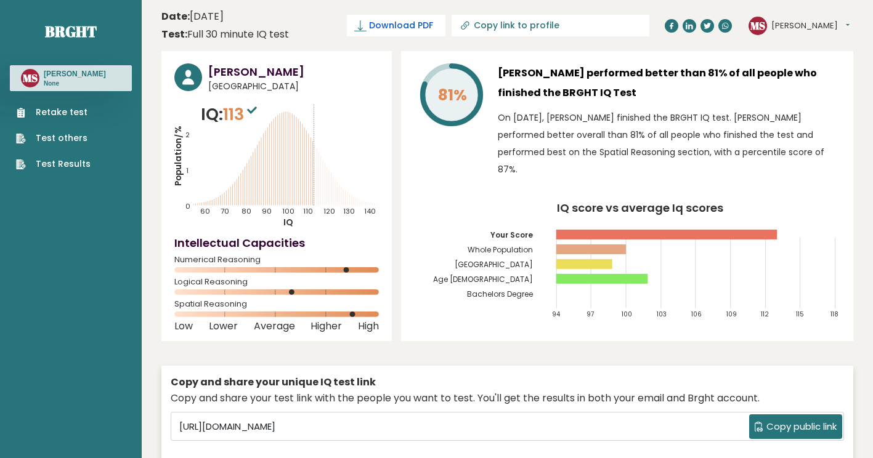
click at [433, 30] on span "Download PDF" at bounding box center [401, 25] width 64 height 13
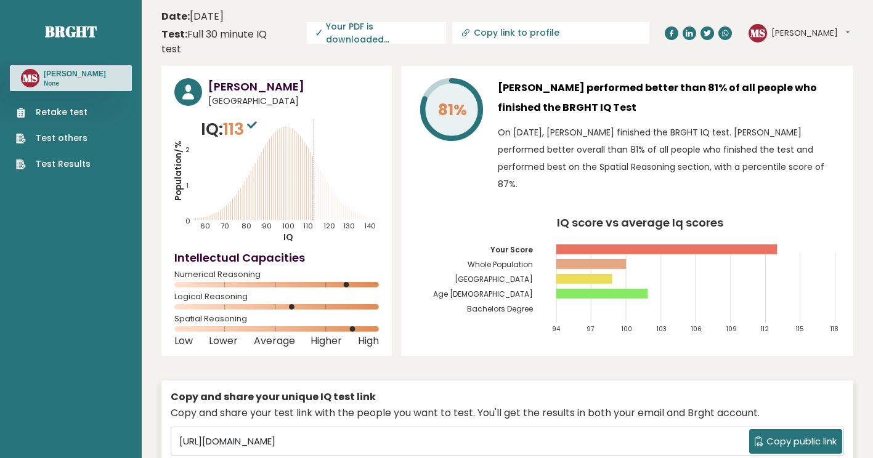
click at [814, 124] on p "On [DATE], [PERSON_NAME] finished the BRGHT IQ test. [PERSON_NAME] performed be…" at bounding box center [669, 158] width 342 height 69
